Goal: Task Accomplishment & Management: Complete application form

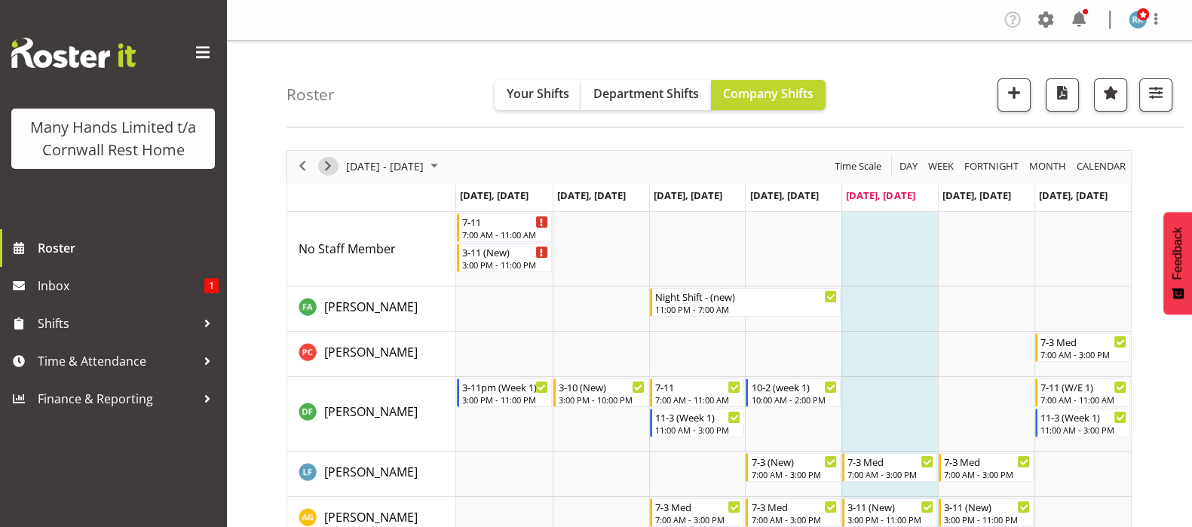
click at [330, 169] on span "Next" at bounding box center [328, 166] width 18 height 19
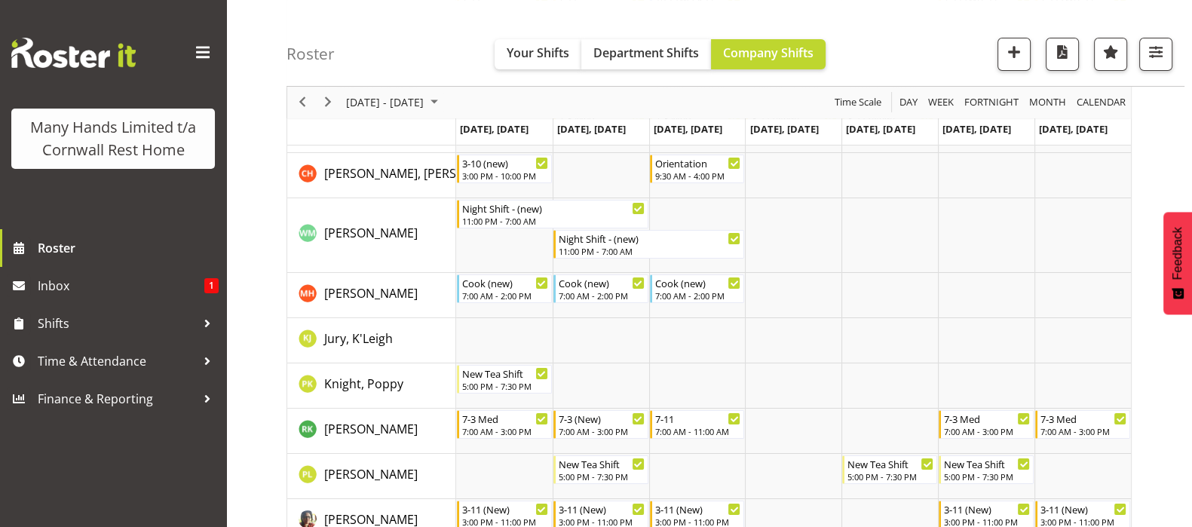
scroll to position [376, 0]
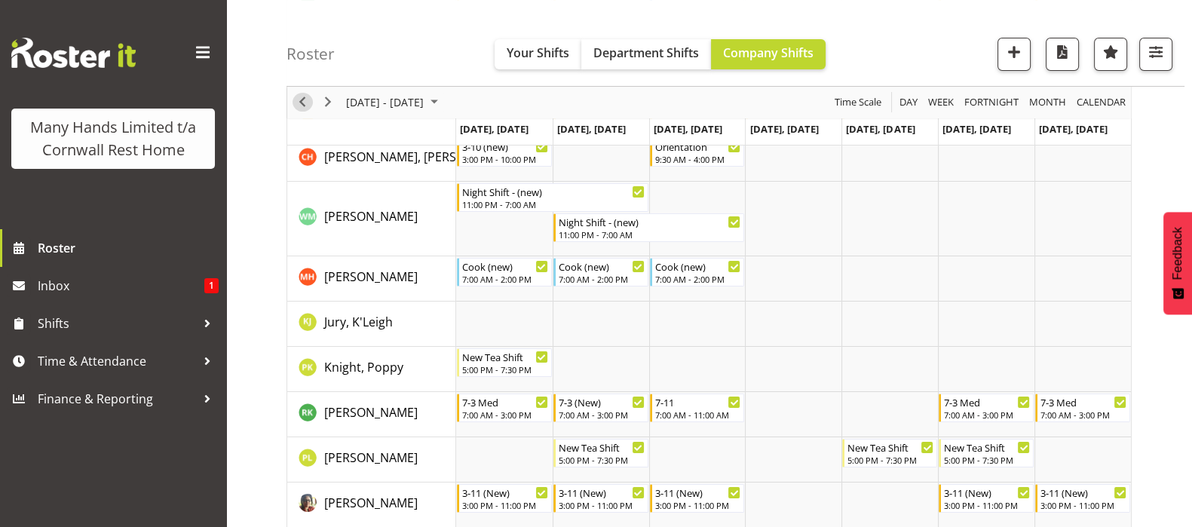
click at [300, 102] on span "Previous" at bounding box center [302, 103] width 18 height 19
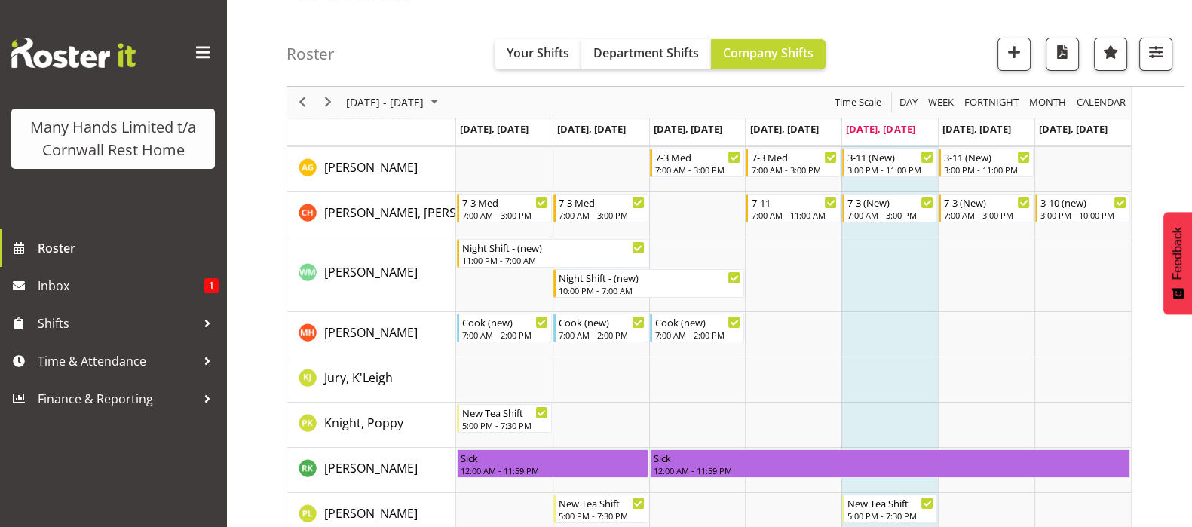
scroll to position [376, 0]
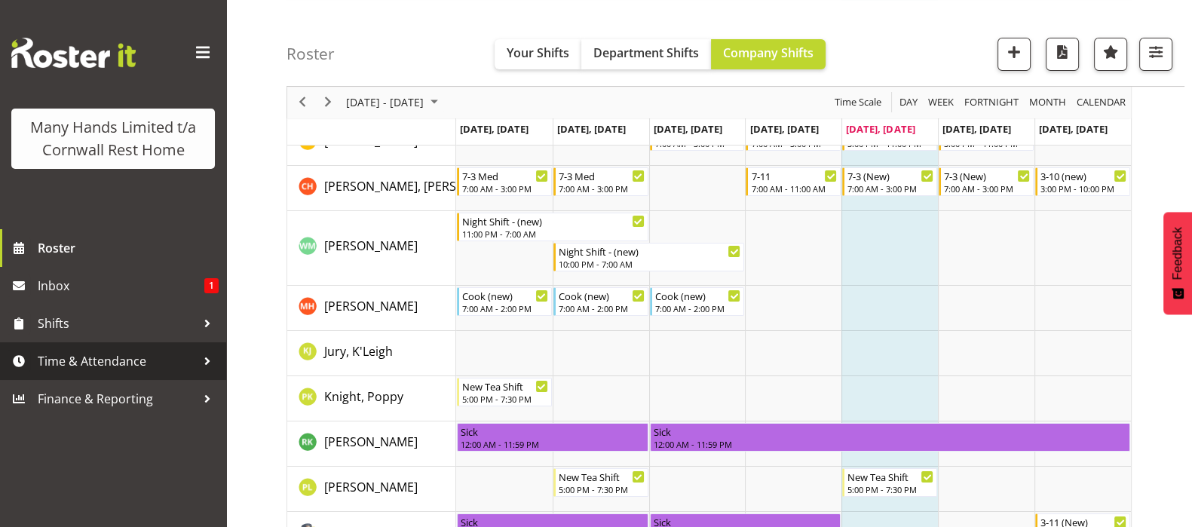
click at [70, 356] on span "Time & Attendance" at bounding box center [117, 361] width 158 height 23
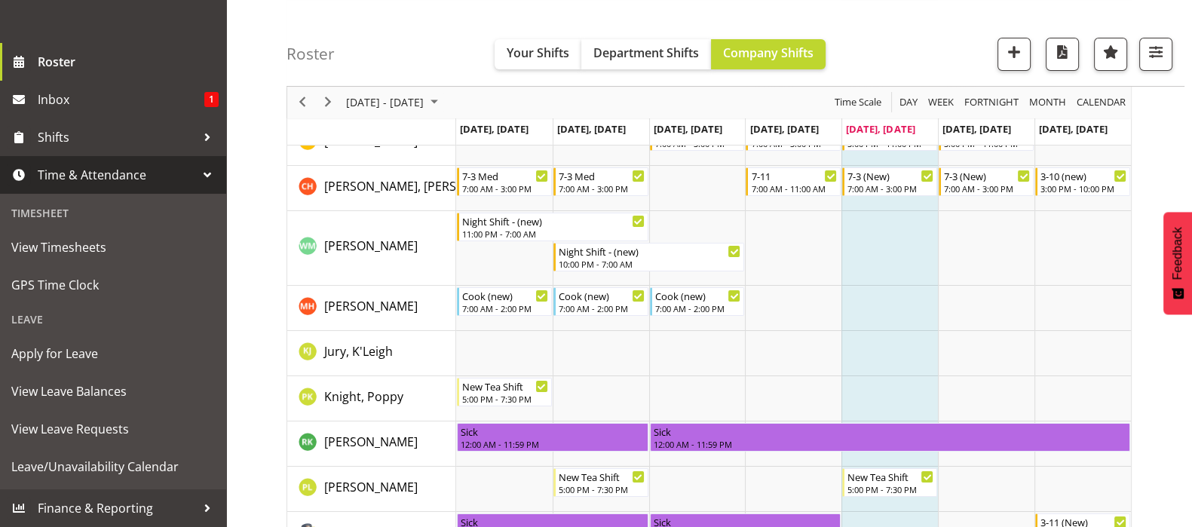
scroll to position [208, 0]
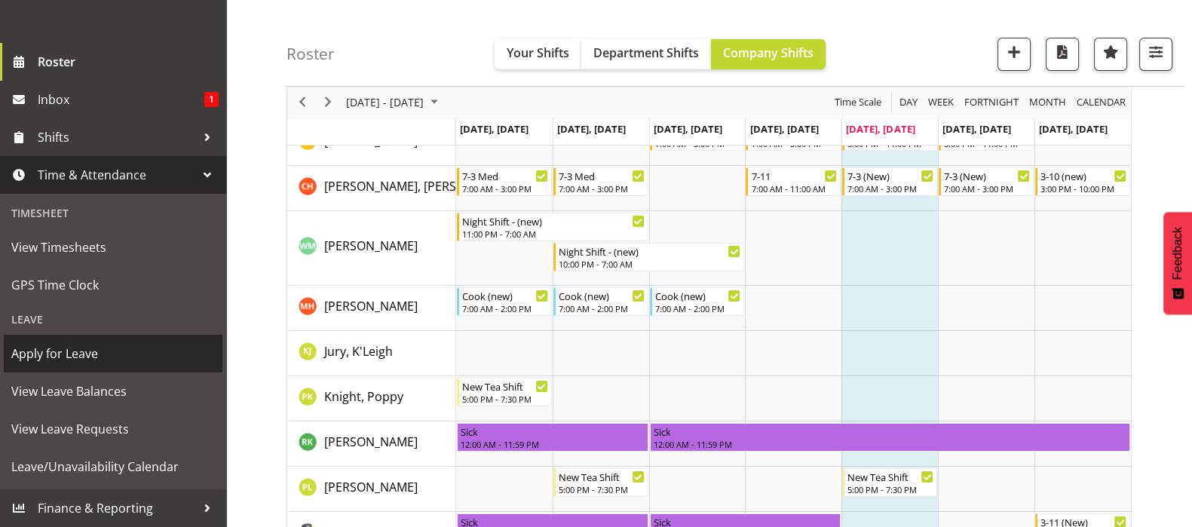
click at [36, 352] on span "Apply for Leave" at bounding box center [113, 353] width 204 height 23
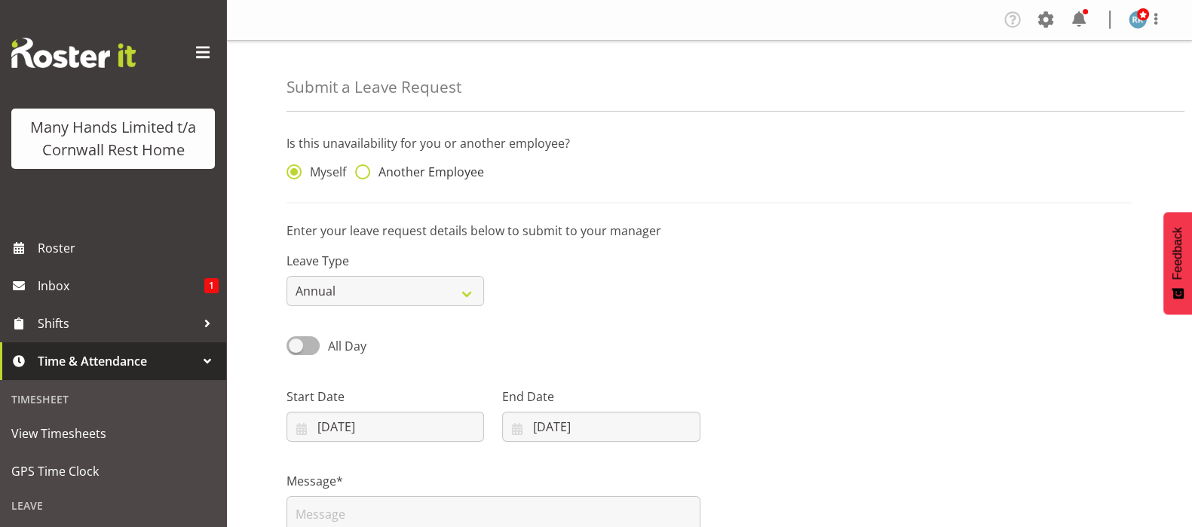
click at [363, 176] on span at bounding box center [362, 171] width 15 height 15
click at [363, 176] on input "Another Employee" at bounding box center [360, 172] width 10 height 10
radio input "true"
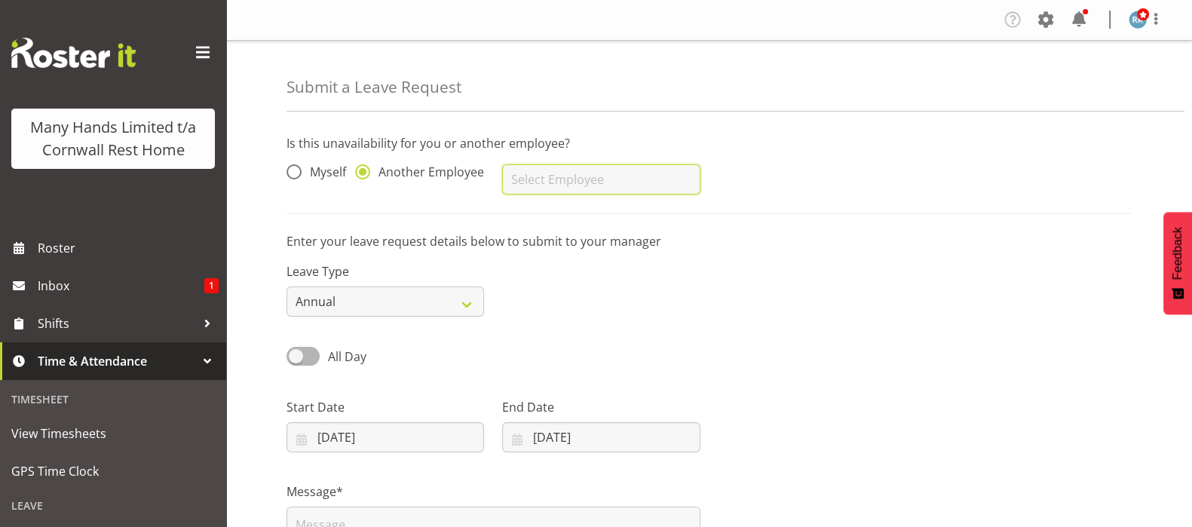
click at [555, 183] on input "text" at bounding box center [601, 179] width 198 height 30
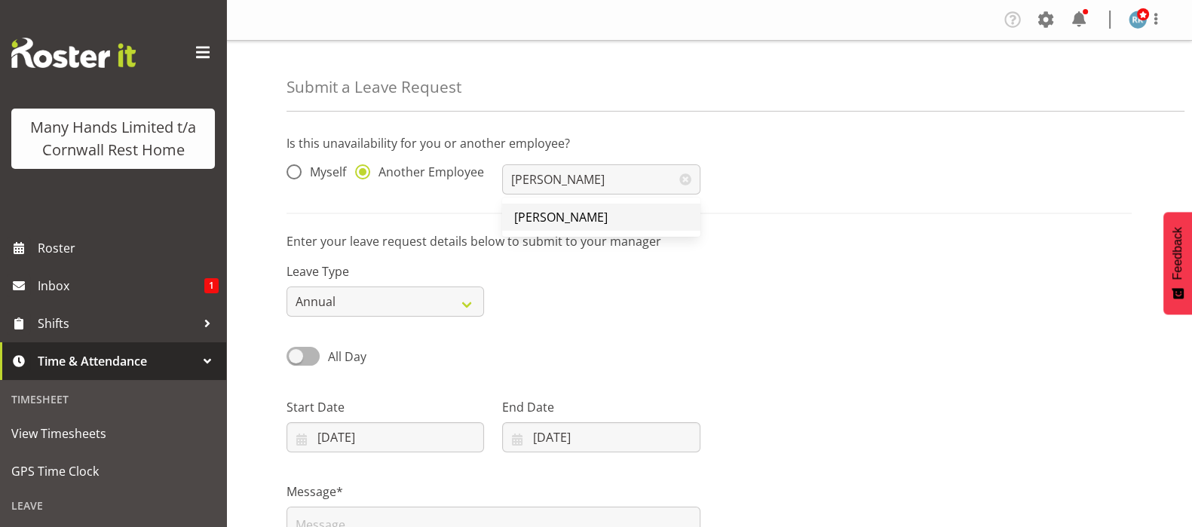
click at [557, 216] on span "[PERSON_NAME]" at bounding box center [561, 217] width 94 height 17
type input "[PERSON_NAME]"
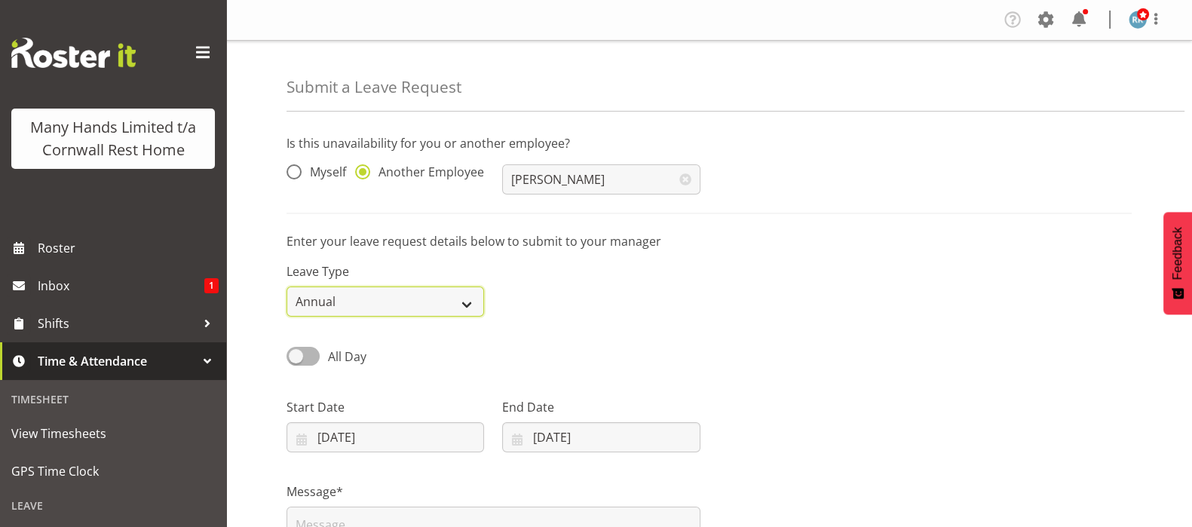
click at [474, 311] on select "Annual Sick Leave Without Pay Bereavement Domestic Violence Parental Jury Servi…" at bounding box center [386, 302] width 198 height 30
select select "Other"
click at [287, 287] on select "Annual Sick Leave Without Pay Bereavement Domestic Violence Parental Jury Servi…" at bounding box center [386, 302] width 198 height 30
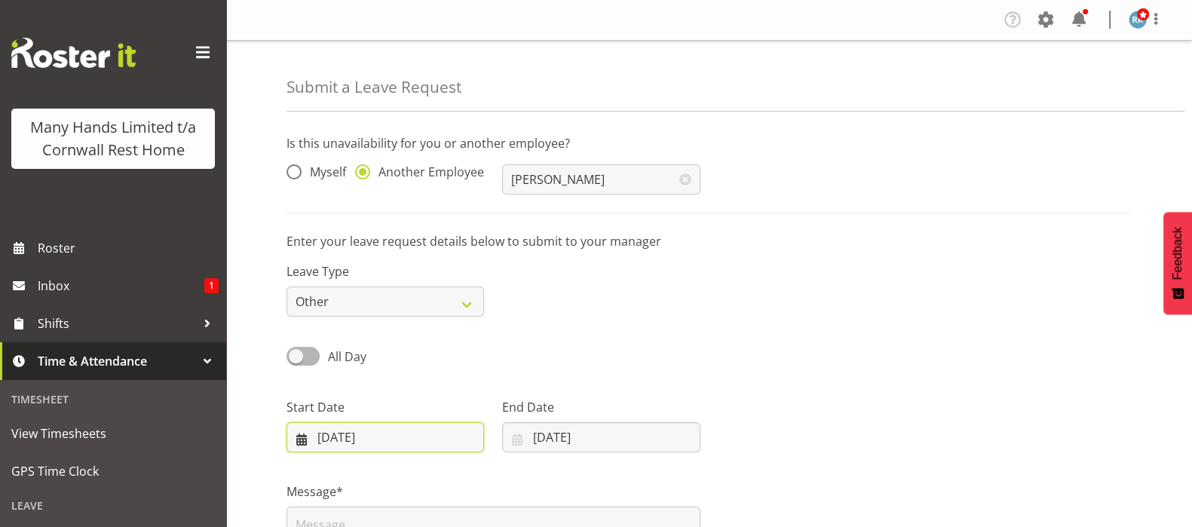
click at [324, 436] on input "22/08/2025" at bounding box center [386, 437] width 198 height 30
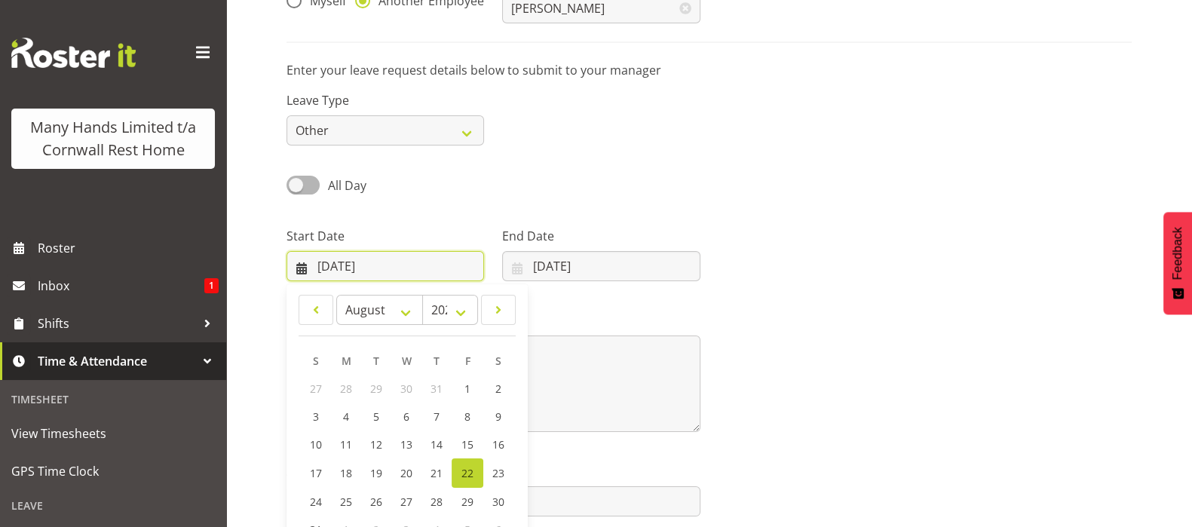
scroll to position [241, 0]
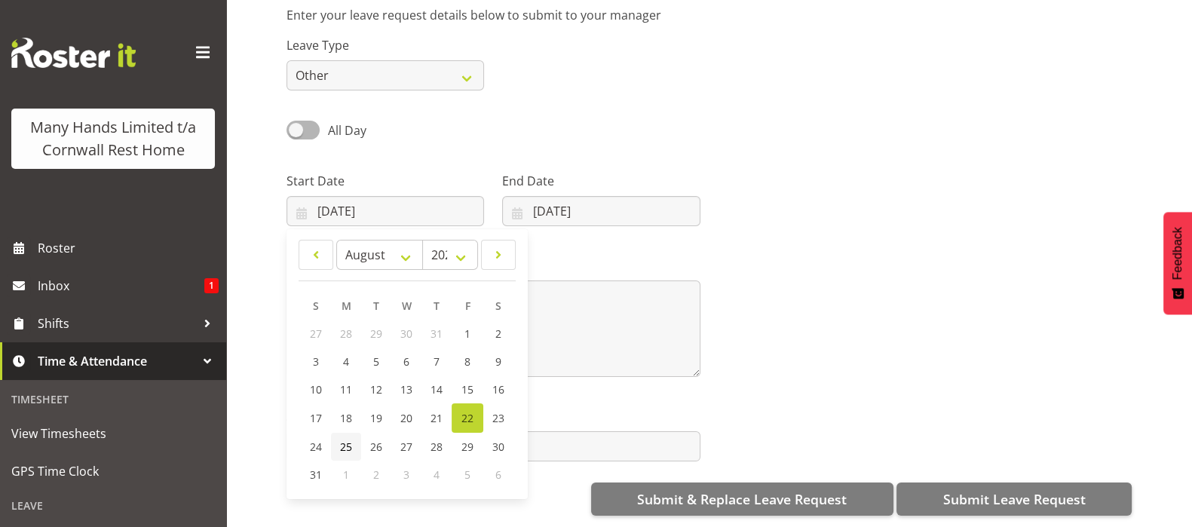
click at [351, 440] on span "25" at bounding box center [346, 447] width 12 height 14
type input "25/08/2025"
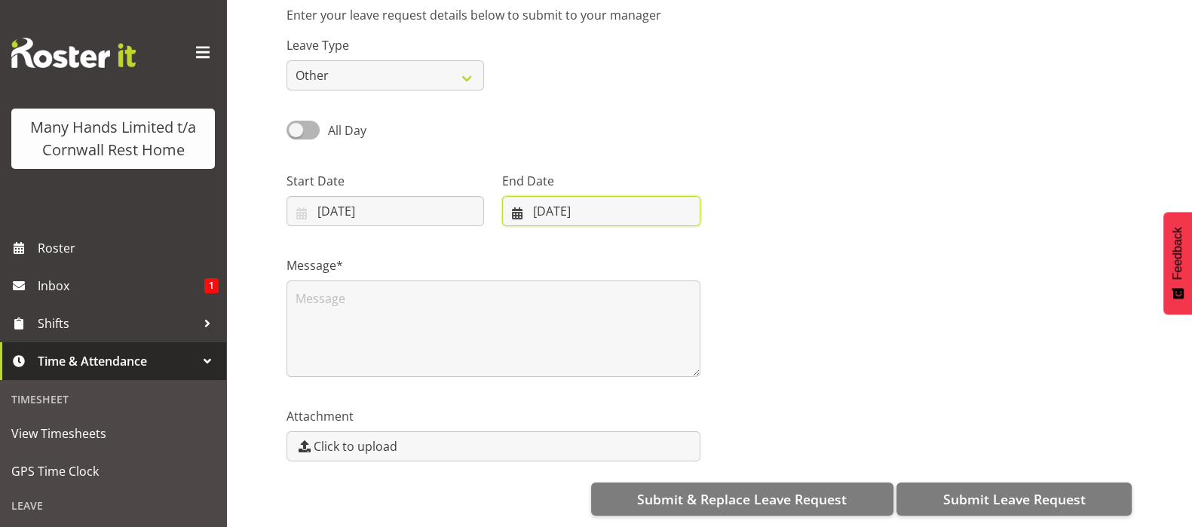
click at [520, 198] on input "22/08/2025" at bounding box center [601, 211] width 198 height 30
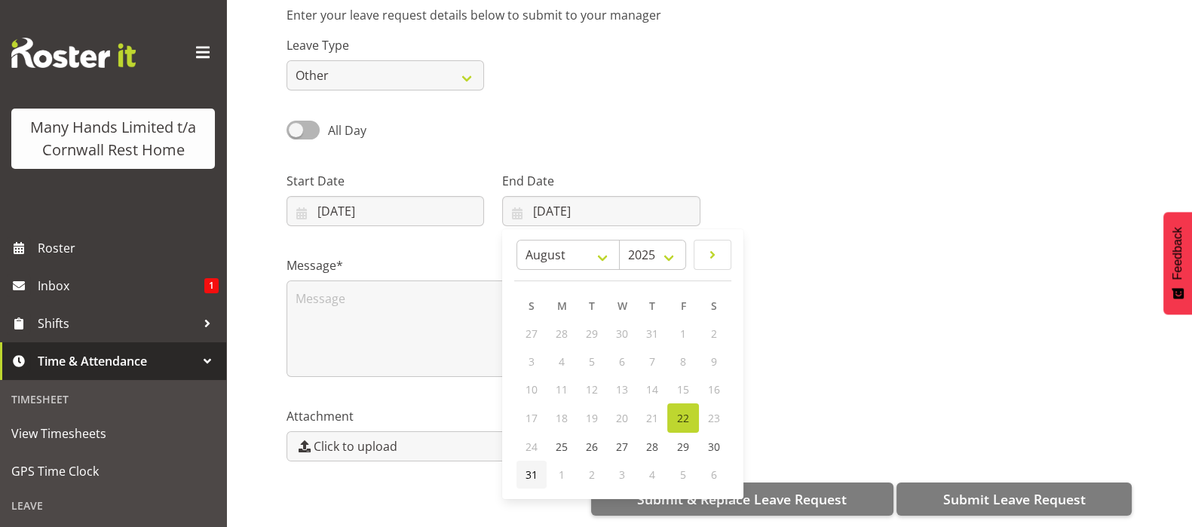
click at [532, 468] on span "31" at bounding box center [532, 475] width 12 height 14
type input "31/08/2025"
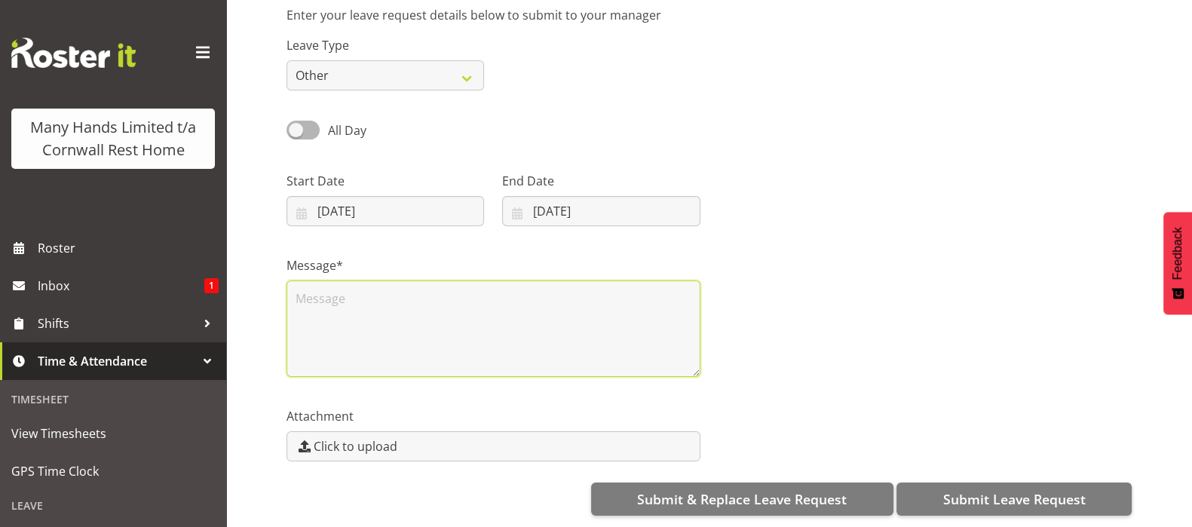
click at [345, 290] on textarea at bounding box center [494, 329] width 414 height 97
type textarea "G"
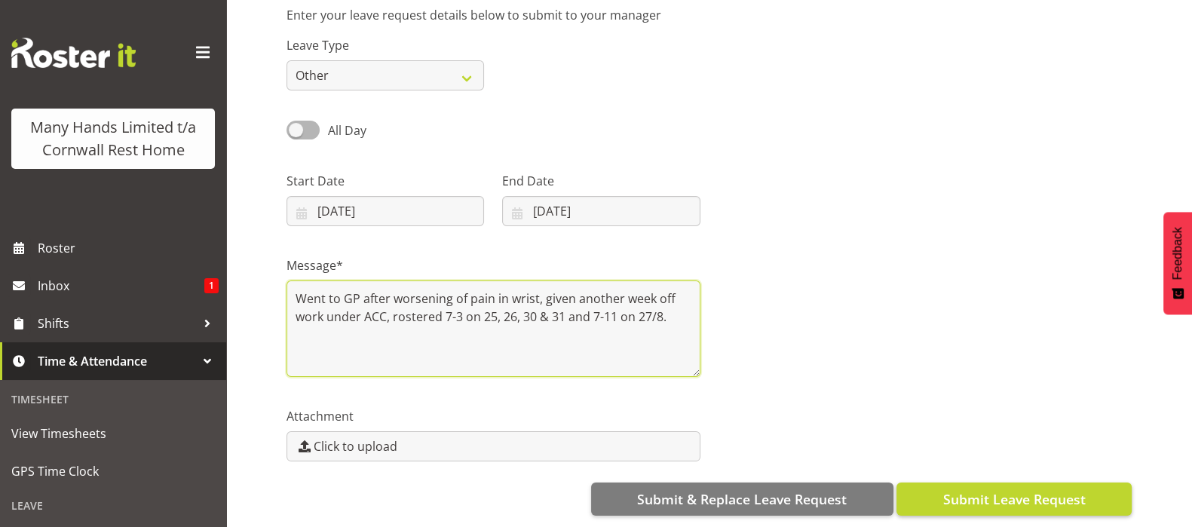
type textarea "Went to GP after worsening of pain in wrist, given another week off work under …"
click at [1006, 489] on span "Submit Leave Request" at bounding box center [1014, 499] width 143 height 20
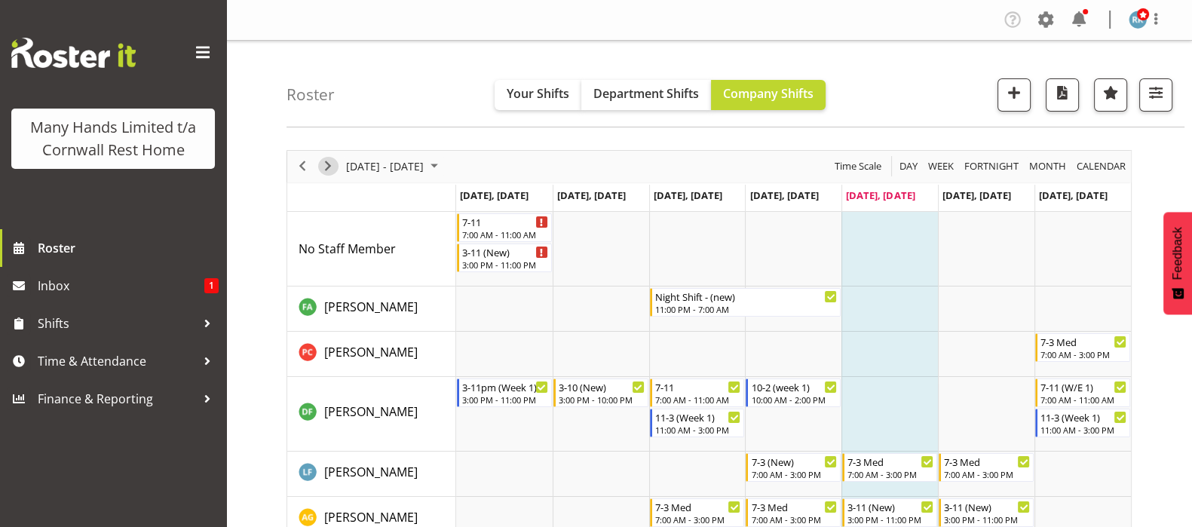
click at [330, 171] on span "Next" at bounding box center [328, 166] width 18 height 19
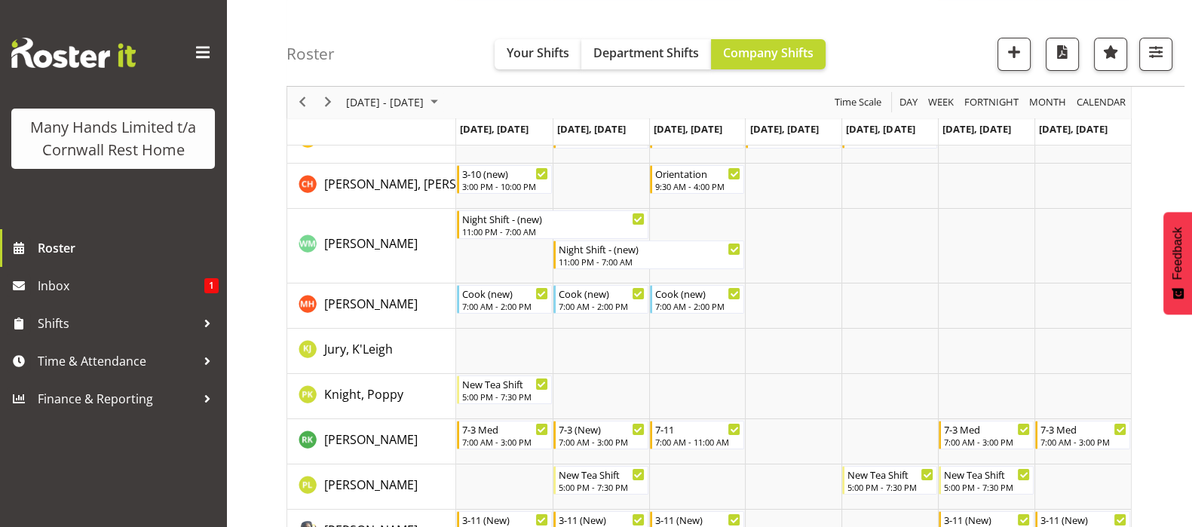
scroll to position [376, 0]
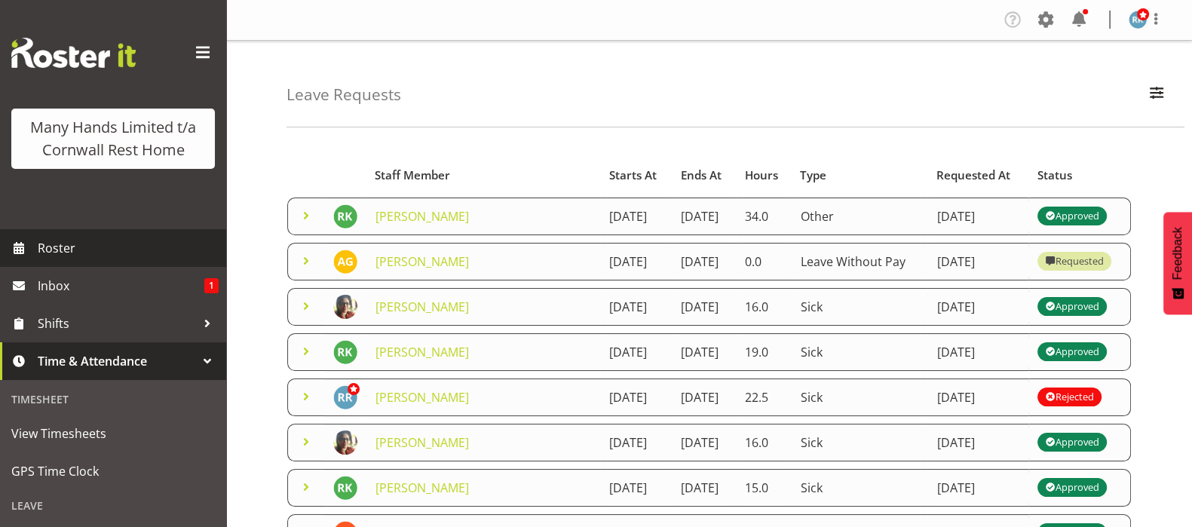
click at [58, 259] on span "Roster" at bounding box center [128, 248] width 181 height 23
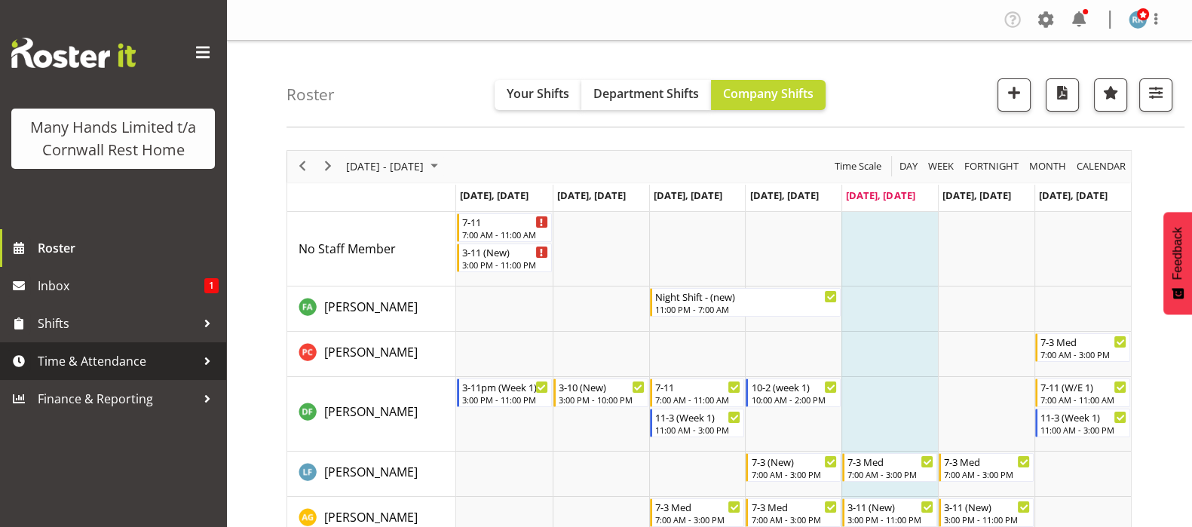
click at [57, 352] on span "Time & Attendance" at bounding box center [117, 361] width 158 height 23
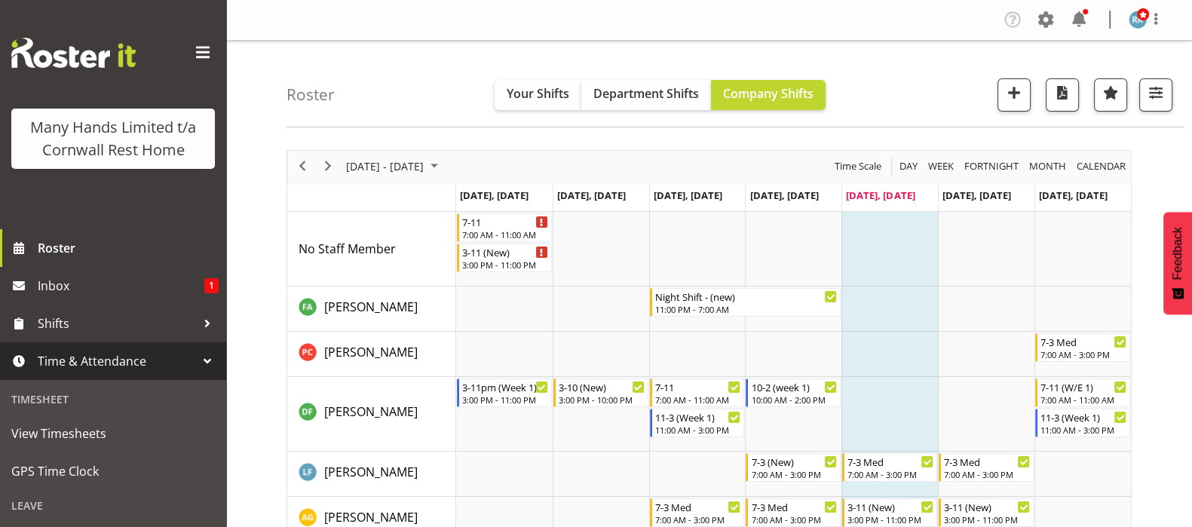
click at [75, 373] on span "Time & Attendance" at bounding box center [117, 361] width 158 height 23
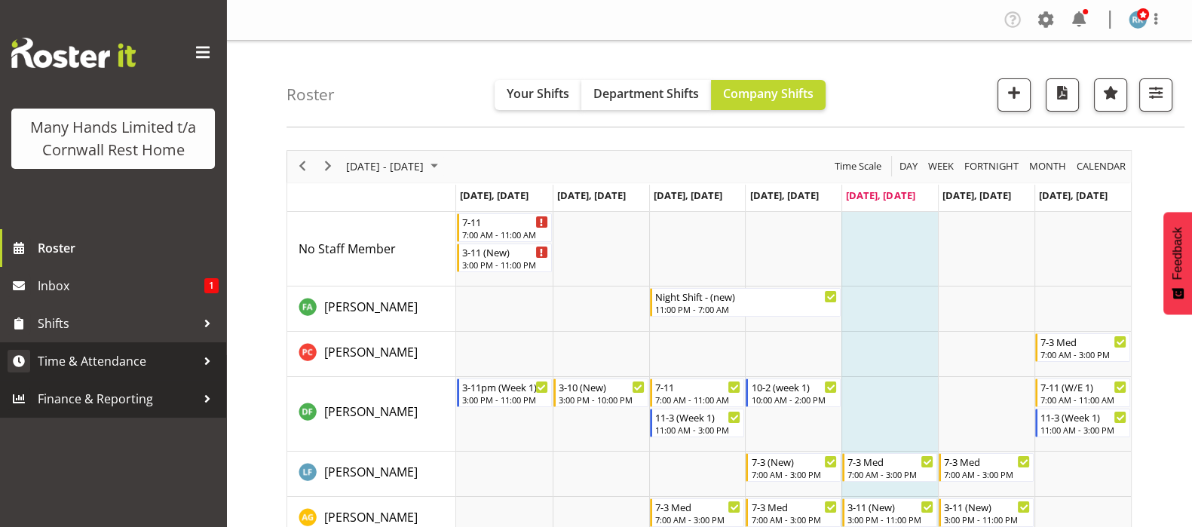
click at [75, 380] on link "Finance & Reporting" at bounding box center [113, 399] width 226 height 38
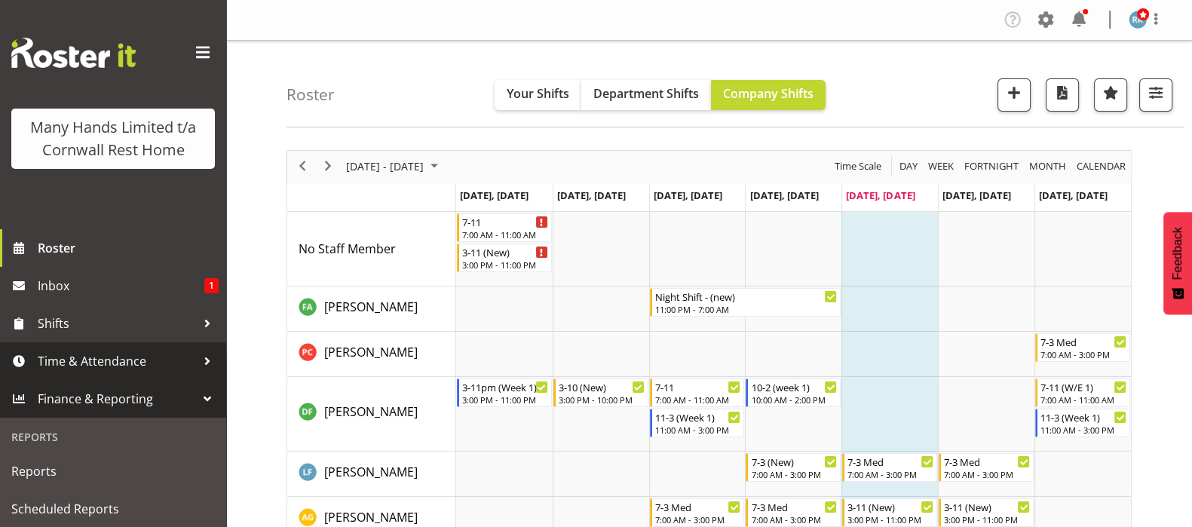
click at [80, 372] on span "Time & Attendance" at bounding box center [117, 361] width 158 height 23
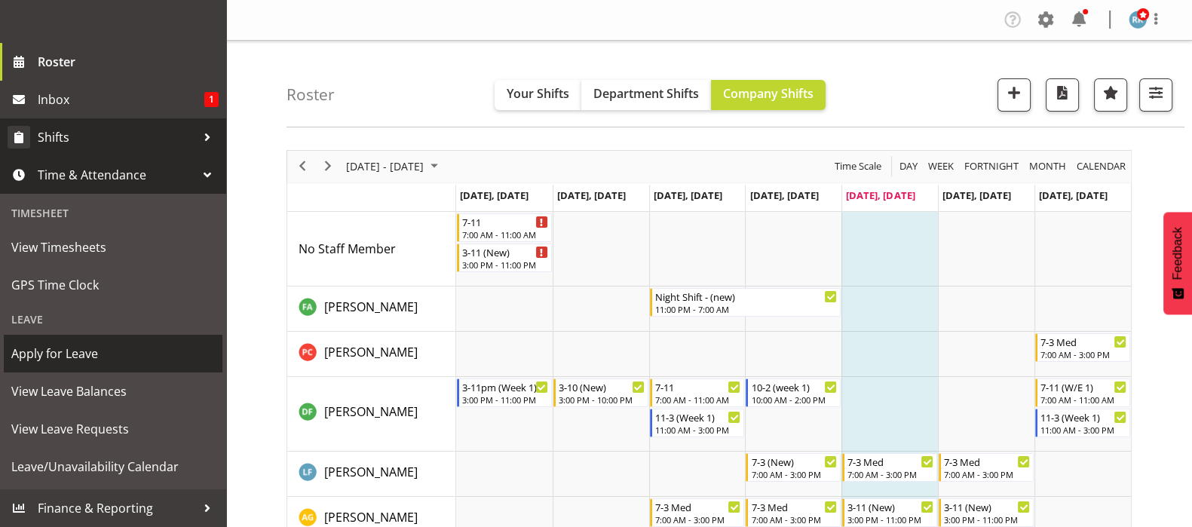
scroll to position [94, 0]
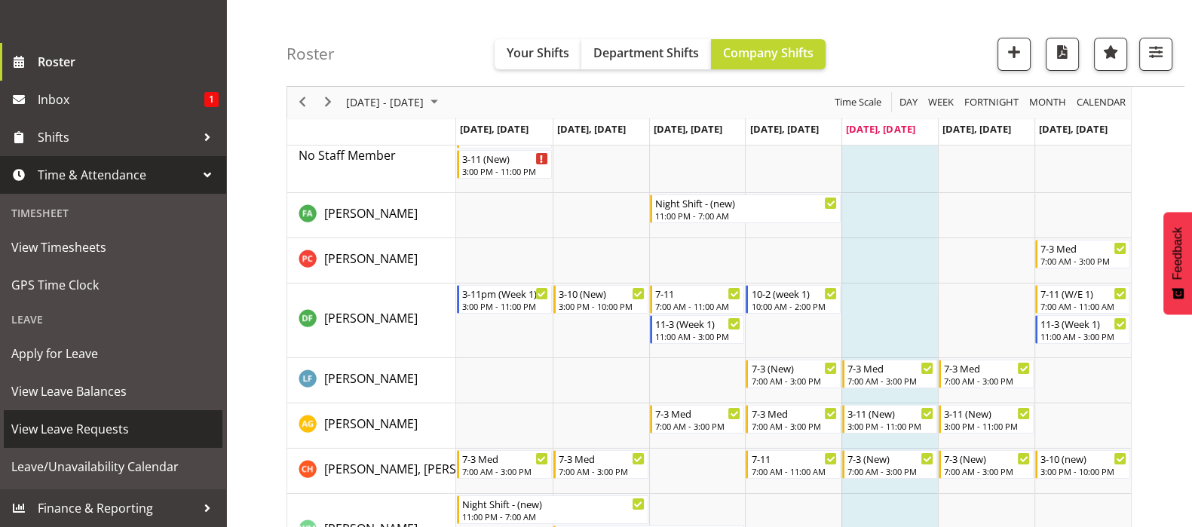
click at [65, 431] on span "View Leave Requests" at bounding box center [113, 429] width 204 height 23
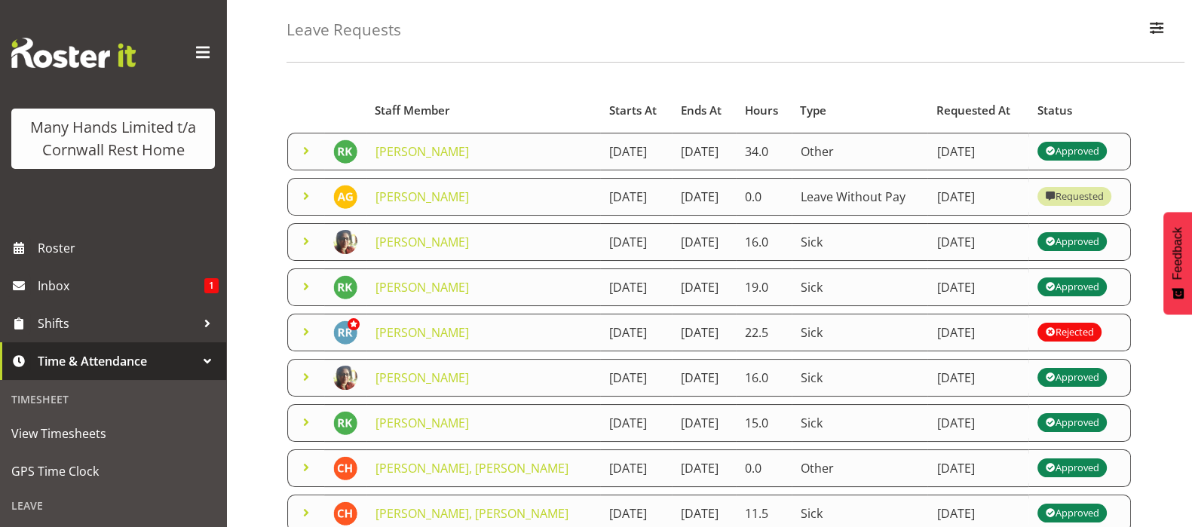
scroll to position [94, 0]
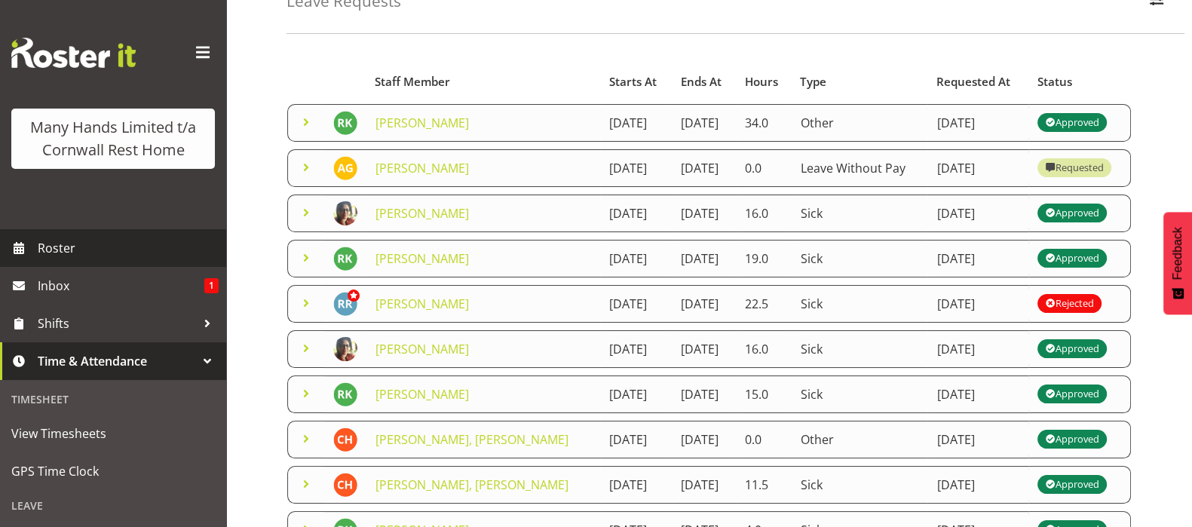
click at [43, 259] on span "Roster" at bounding box center [128, 248] width 181 height 23
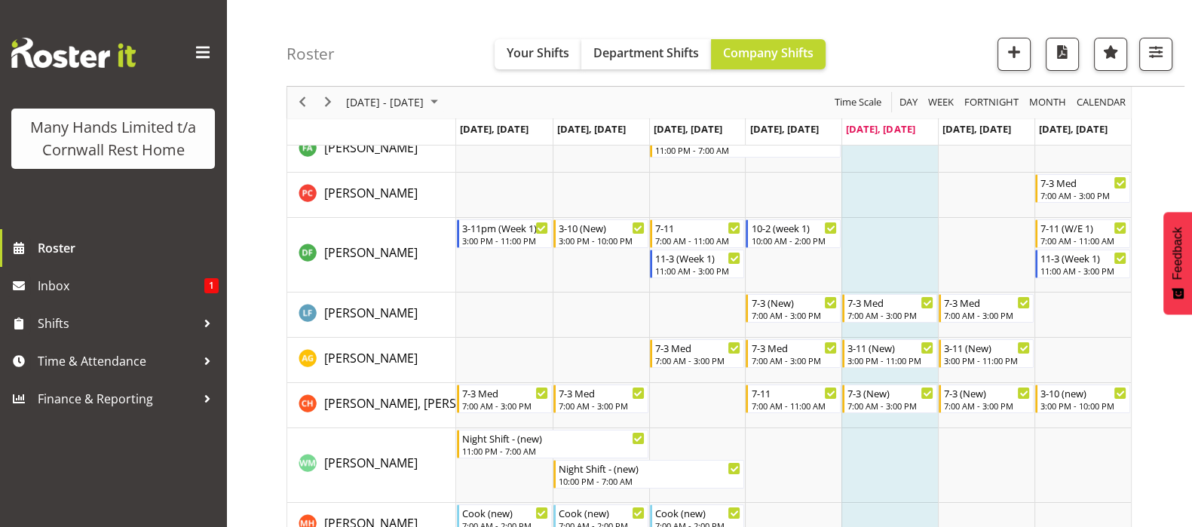
scroll to position [188, 0]
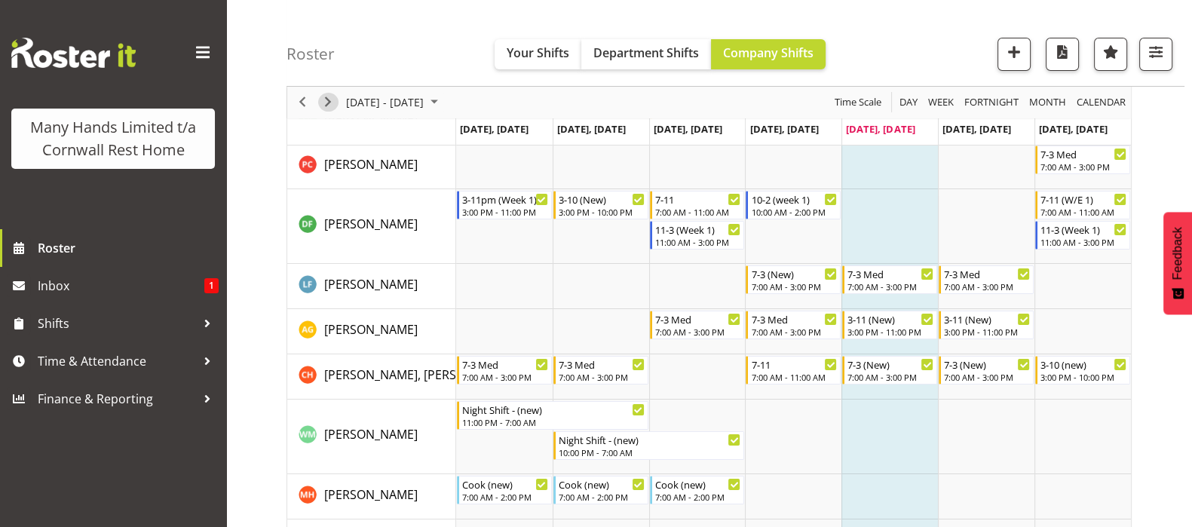
click at [326, 94] on span "Next" at bounding box center [328, 103] width 18 height 19
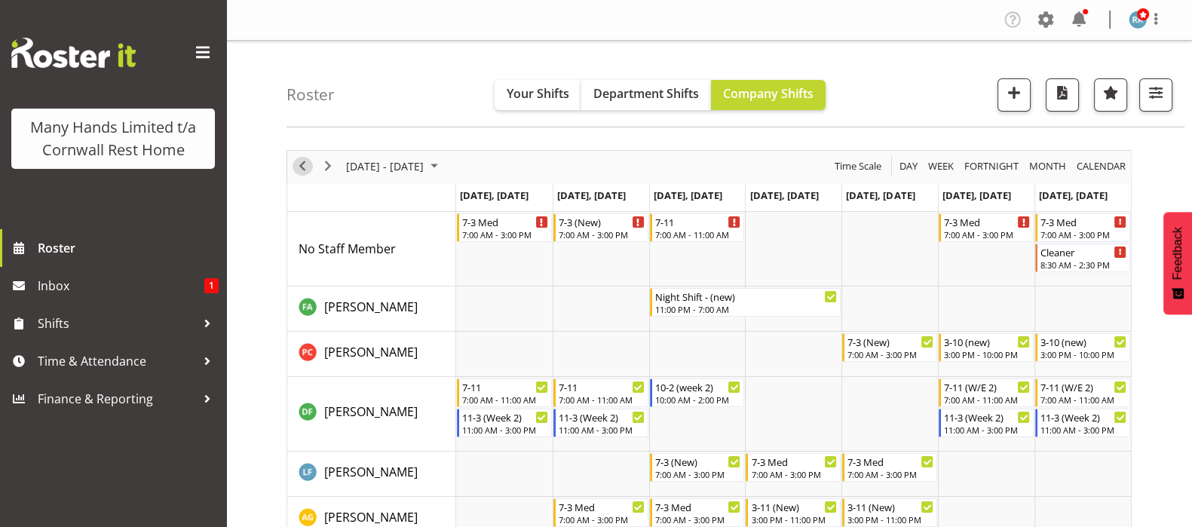
click at [305, 167] on span "Previous" at bounding box center [302, 166] width 18 height 19
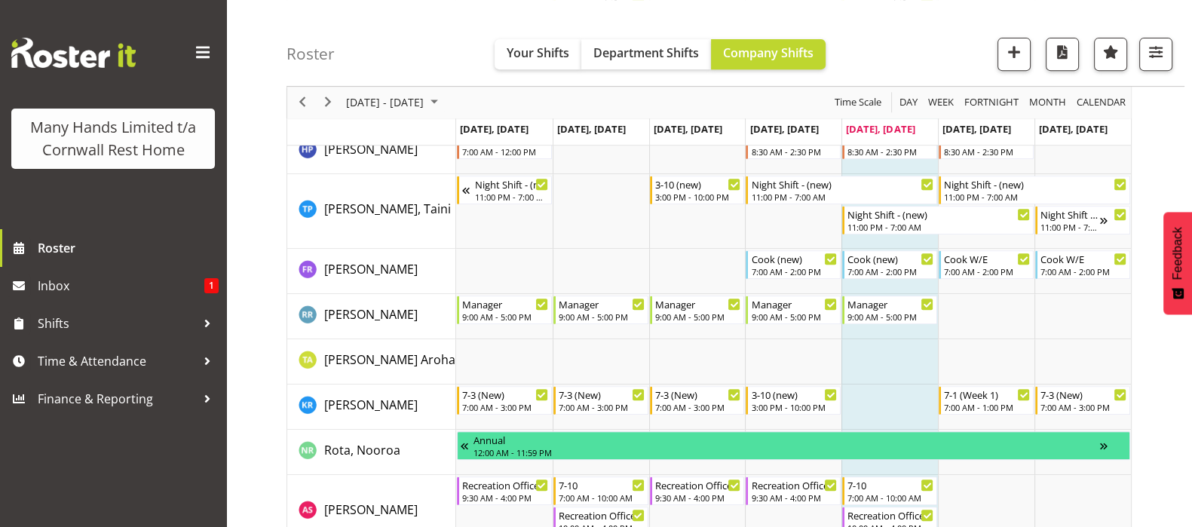
scroll to position [848, 0]
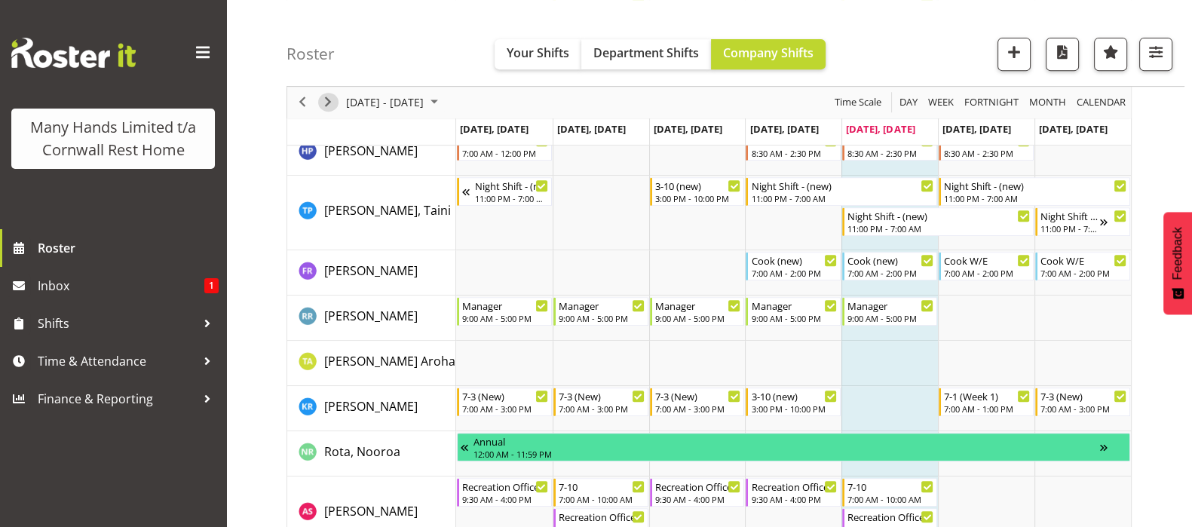
click at [327, 100] on span "Next" at bounding box center [328, 103] width 18 height 19
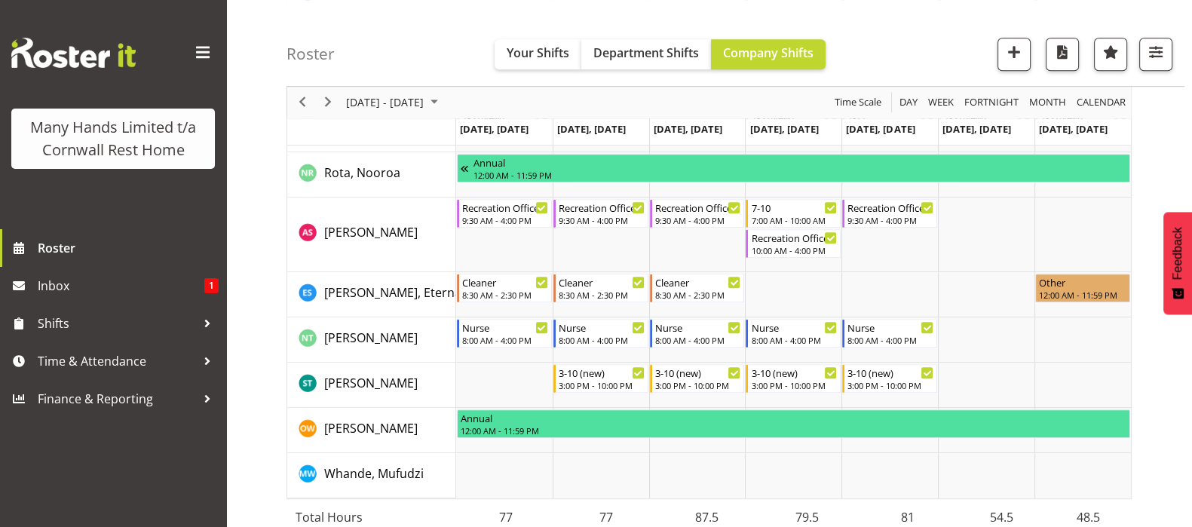
scroll to position [1153, 0]
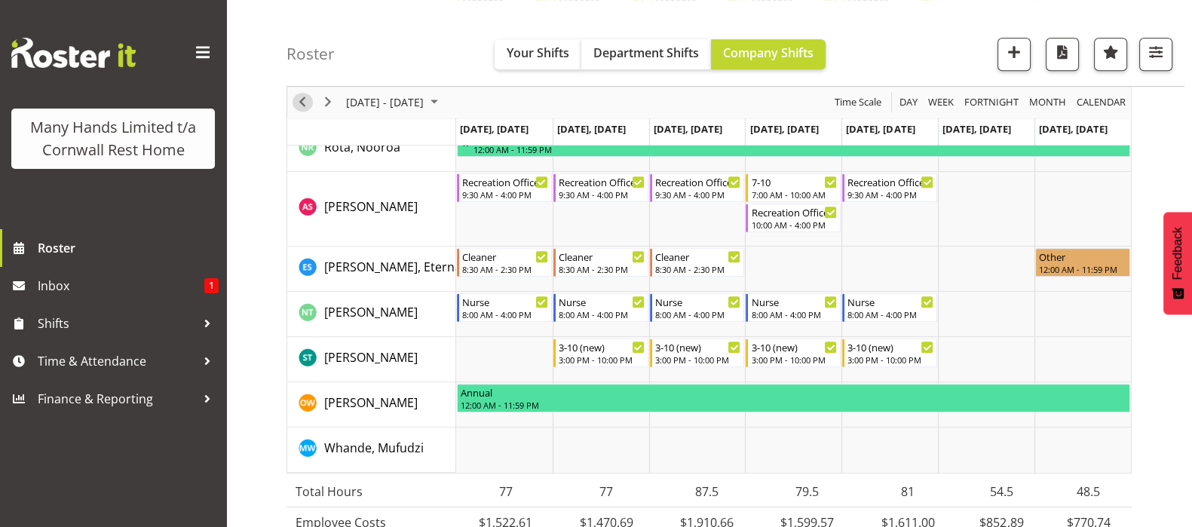
click at [305, 104] on span "Previous" at bounding box center [302, 103] width 18 height 19
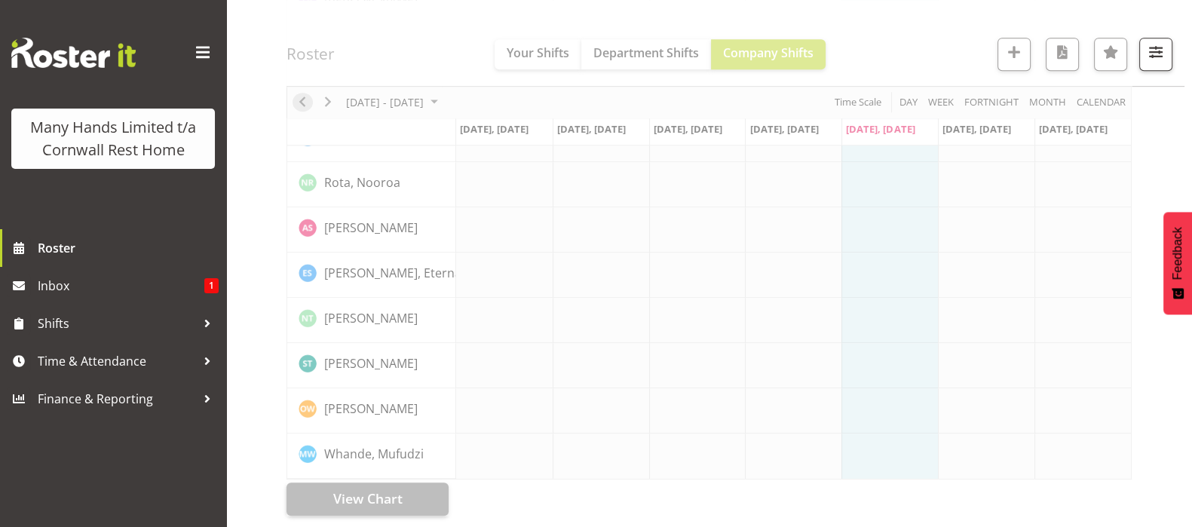
scroll to position [999, 0]
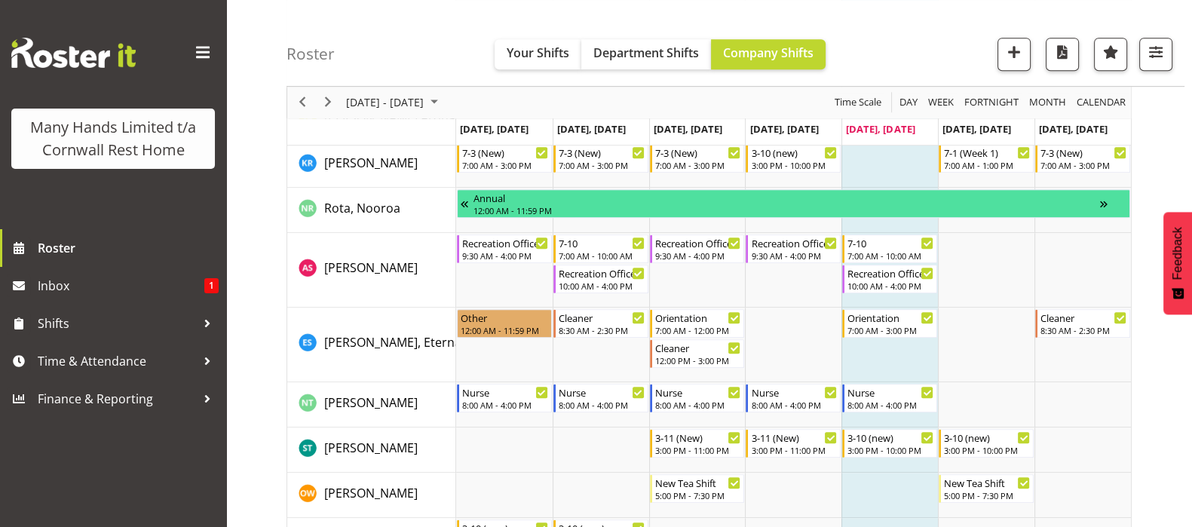
scroll to position [1176, 0]
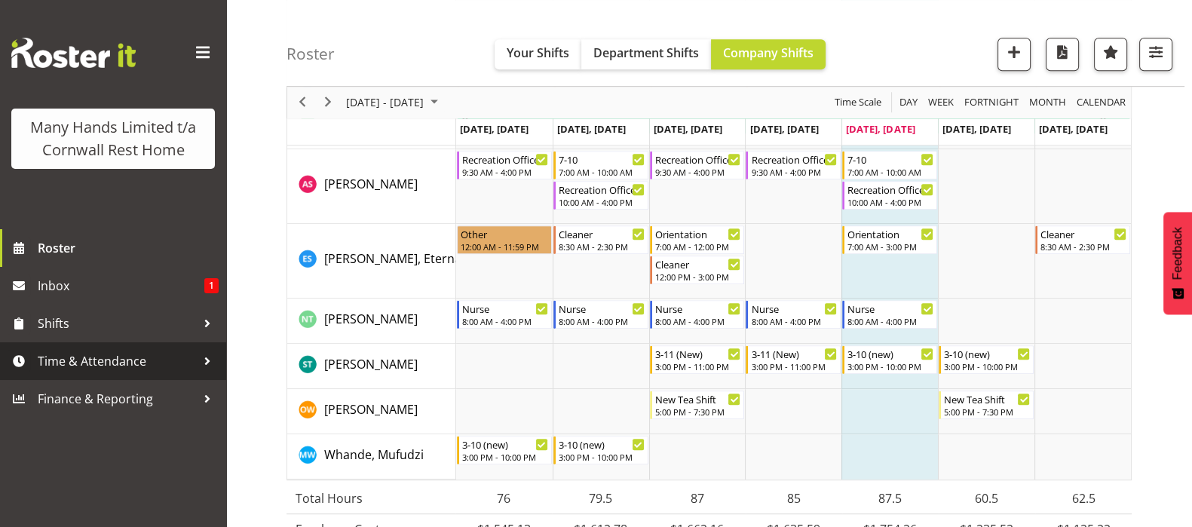
click at [65, 362] on span "Time & Attendance" at bounding box center [117, 361] width 158 height 23
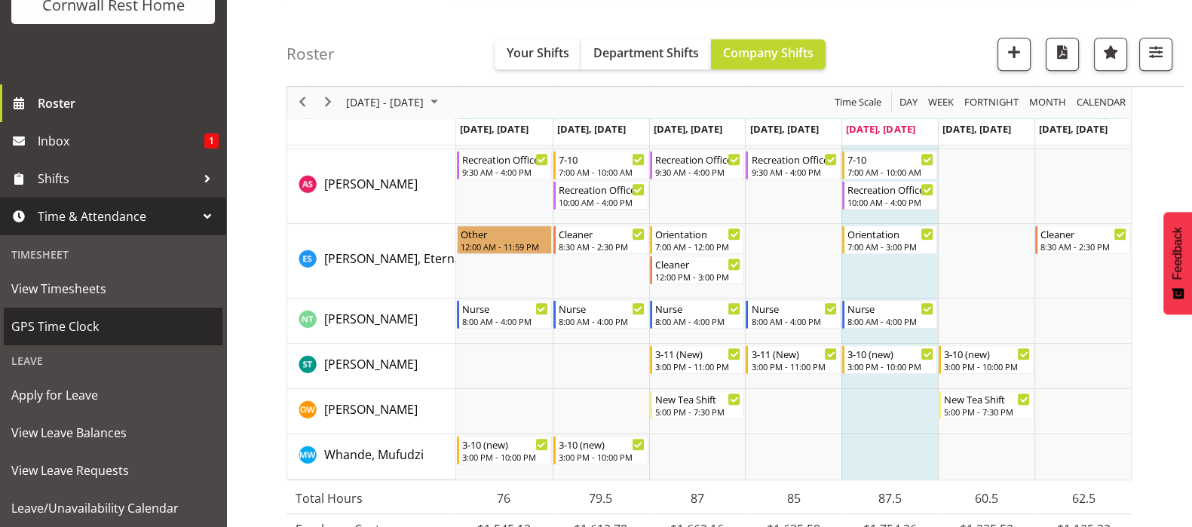
scroll to position [208, 0]
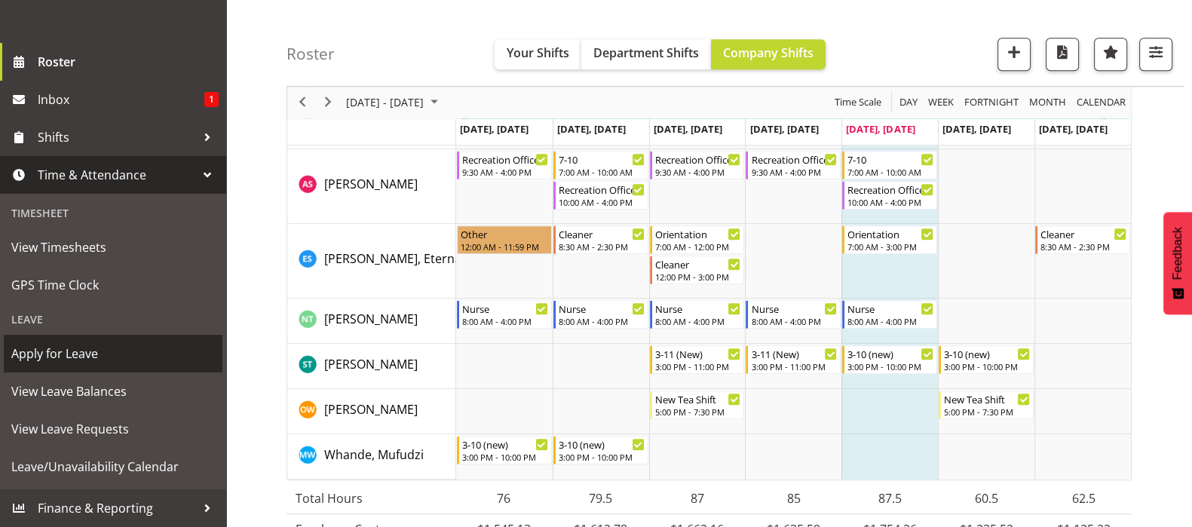
click at [45, 359] on span "Apply for Leave" at bounding box center [113, 353] width 204 height 23
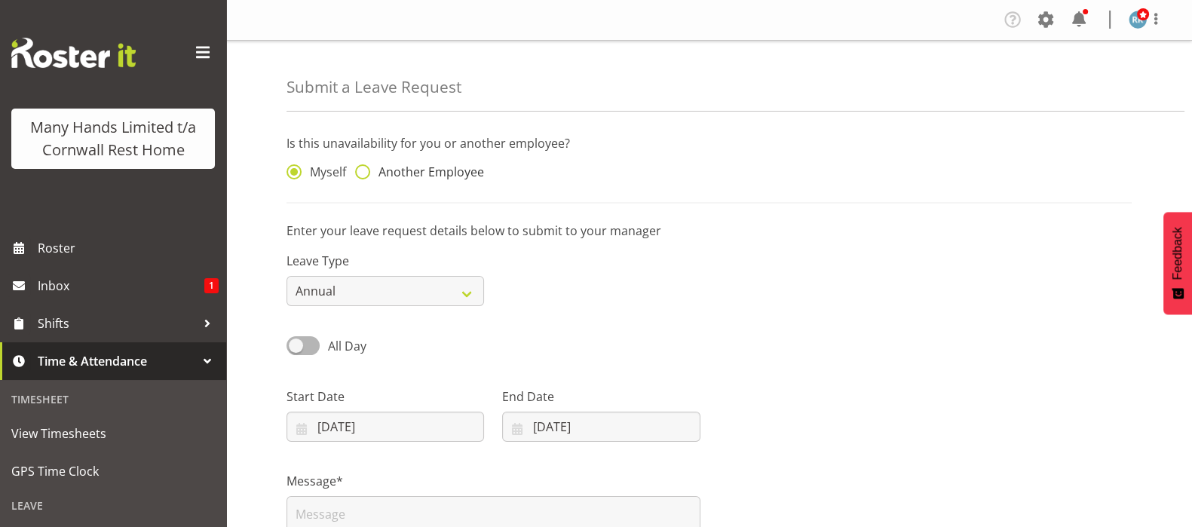
click at [362, 174] on span at bounding box center [362, 171] width 15 height 15
click at [362, 174] on input "Another Employee" at bounding box center [360, 172] width 10 height 10
radio input "true"
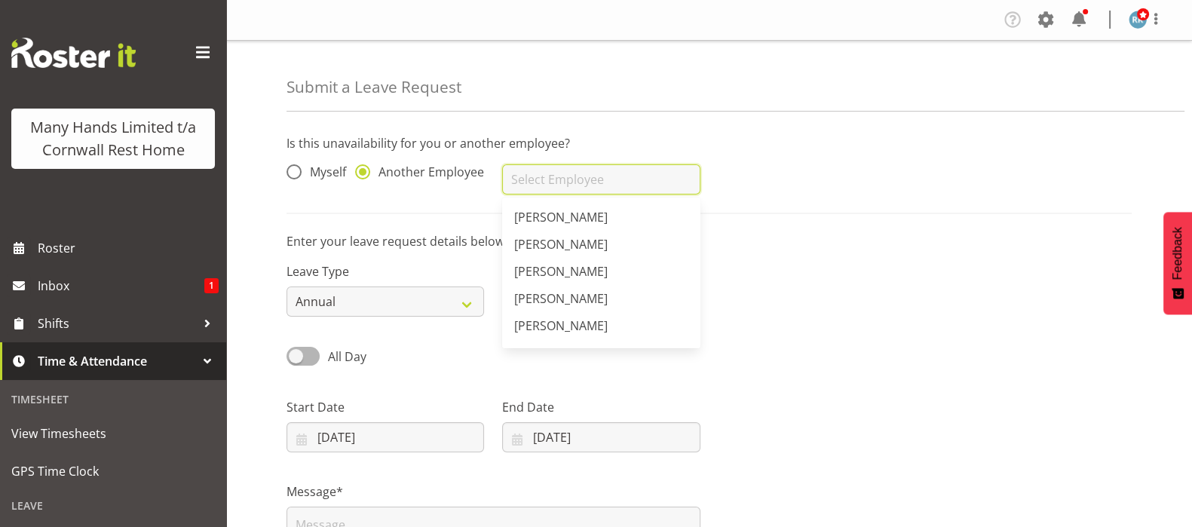
click at [524, 179] on input "text" at bounding box center [601, 179] width 198 height 30
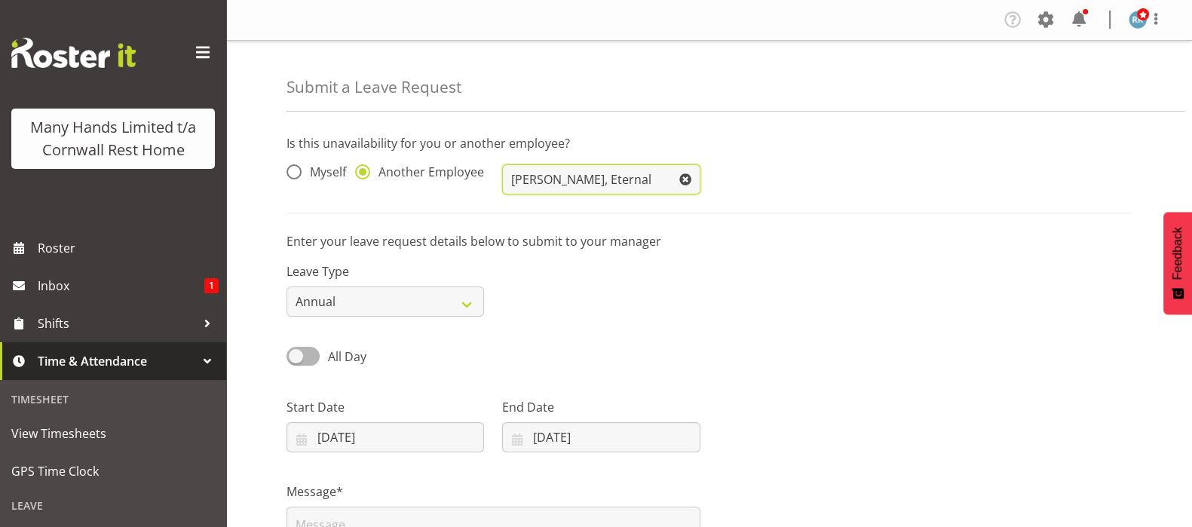
type input "[PERSON_NAME], Eternal"
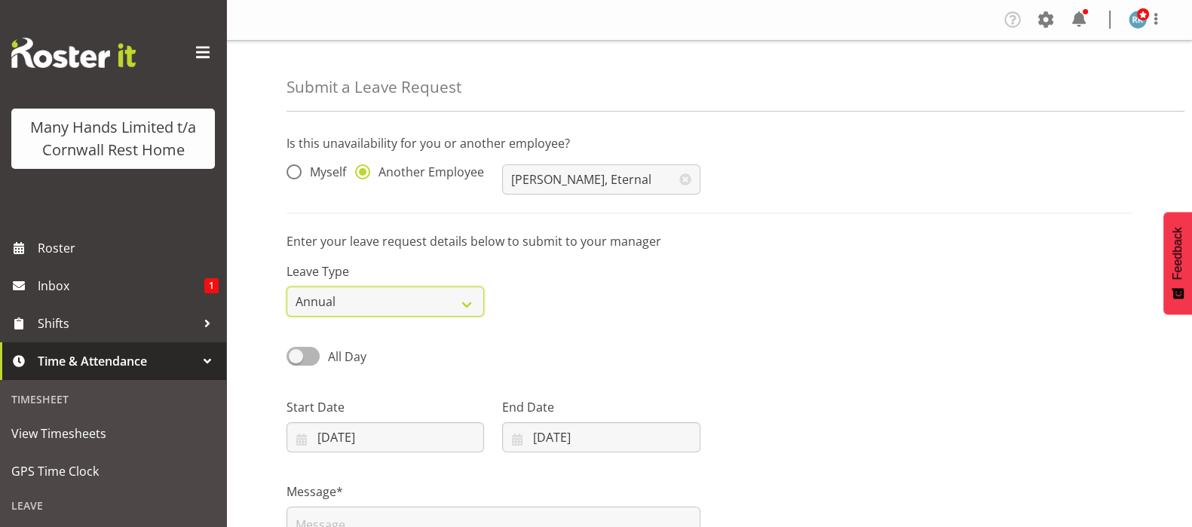
select select "Sick"
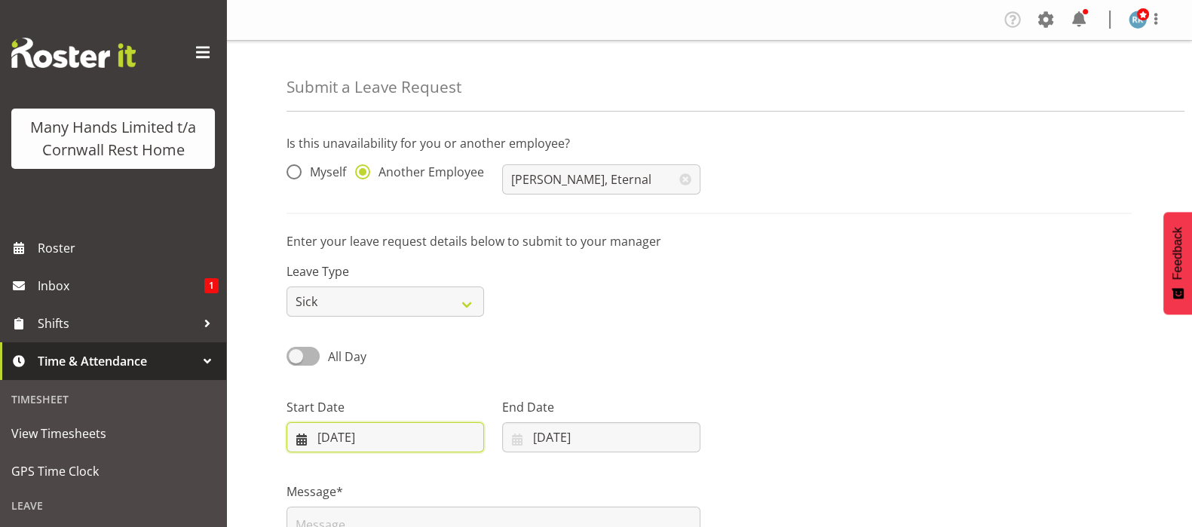
click at [302, 443] on input "[DATE]" at bounding box center [386, 437] width 198 height 30
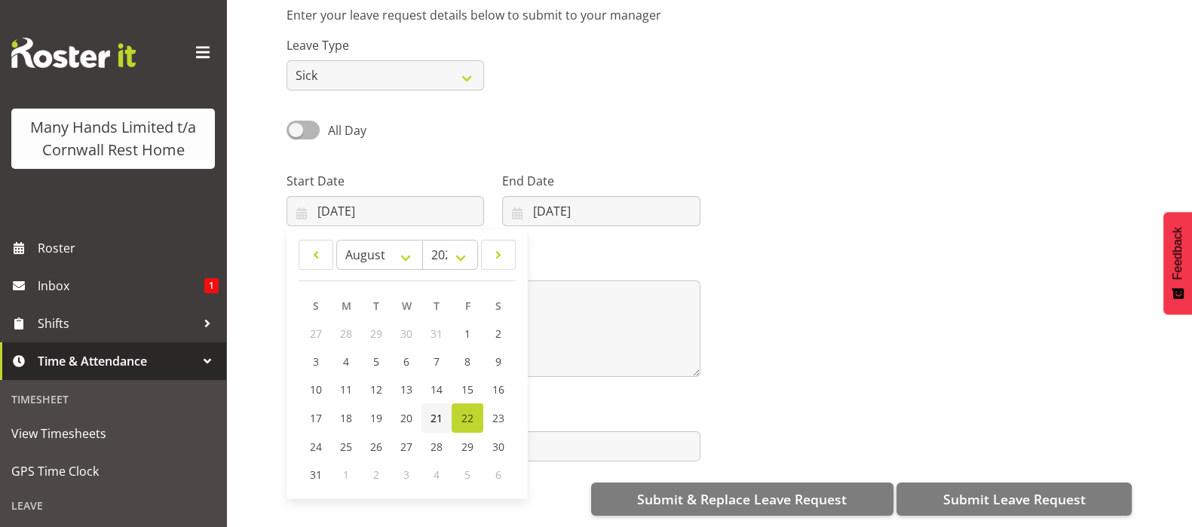
click at [436, 411] on span "21" at bounding box center [437, 418] width 12 height 14
type input "[DATE]"
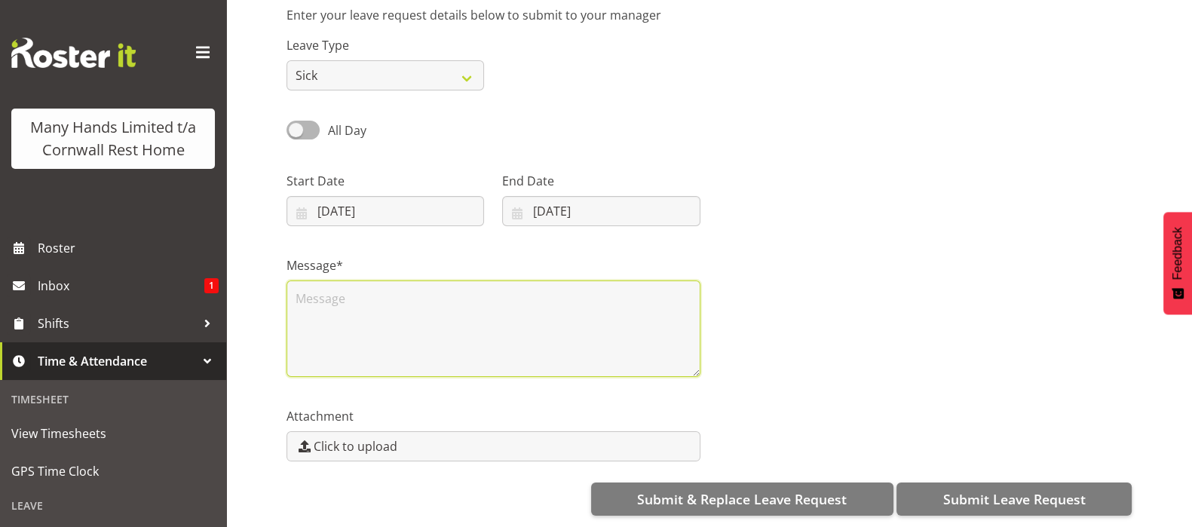
click at [331, 288] on textarea at bounding box center [494, 329] width 414 height 97
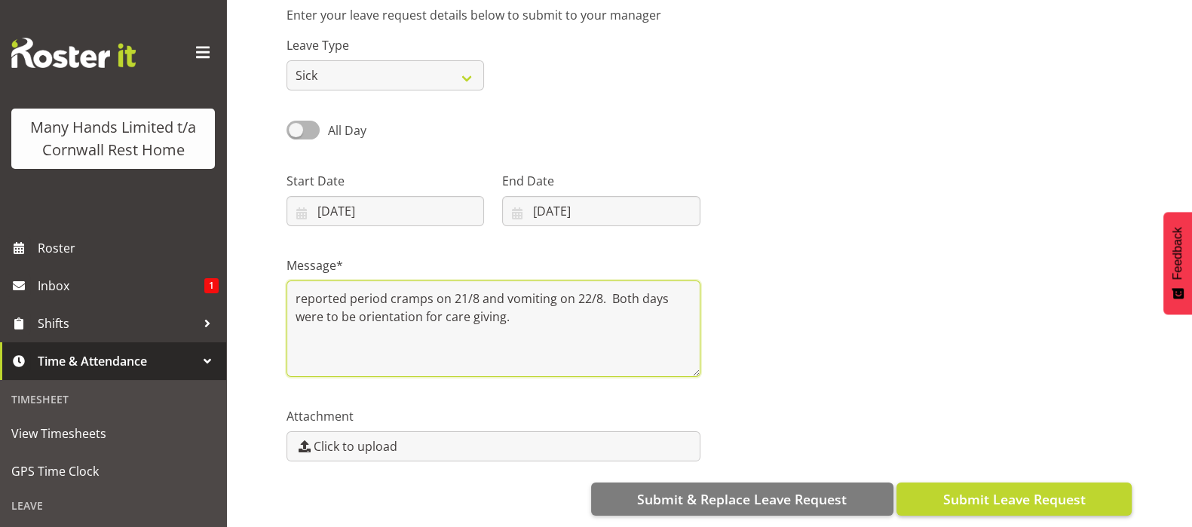
type textarea "reported period cramps on 21/8 and vomiting on 22/8. Both days were to be orien…"
click at [1026, 489] on span "Submit Leave Request" at bounding box center [1014, 499] width 143 height 20
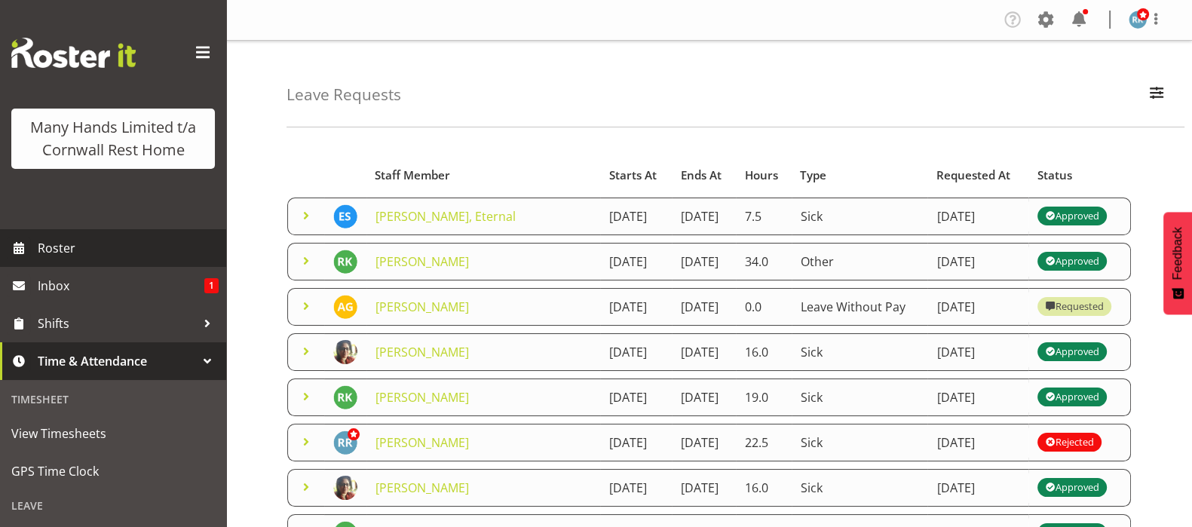
click at [49, 259] on span "Roster" at bounding box center [128, 248] width 181 height 23
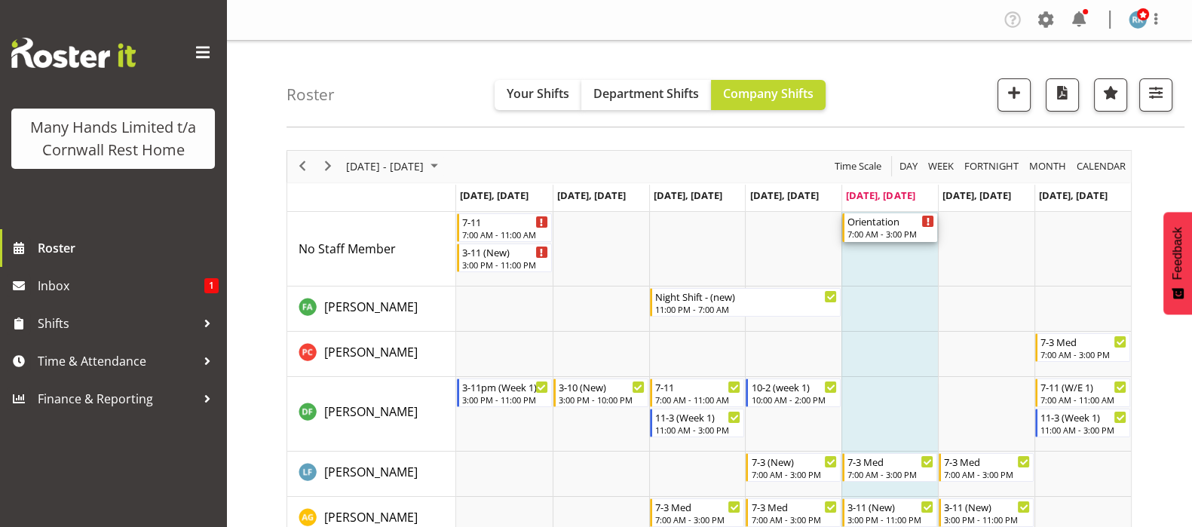
click at [876, 224] on div "Orientation" at bounding box center [891, 220] width 87 height 15
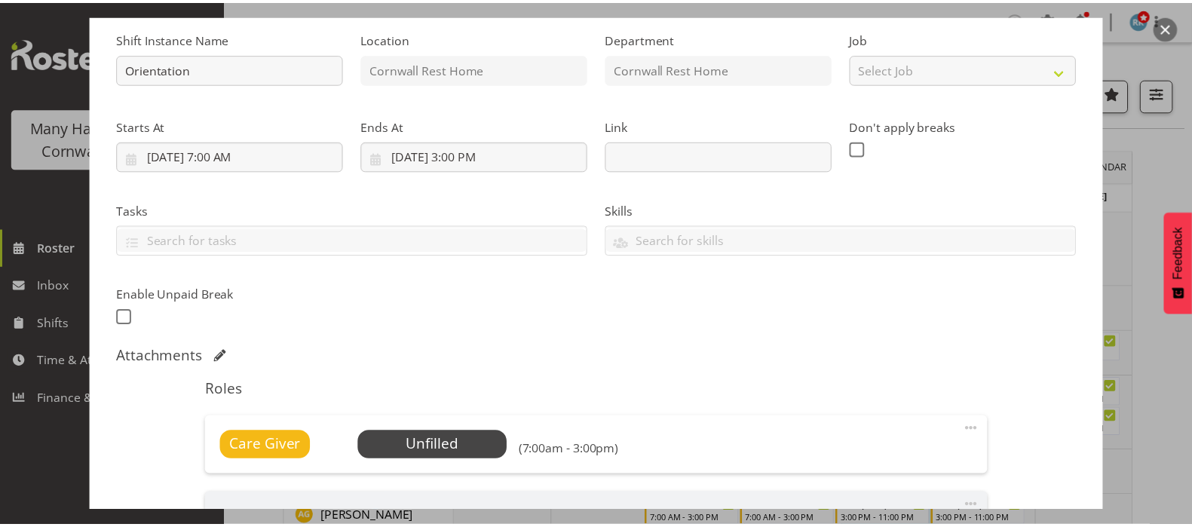
scroll to position [403, 0]
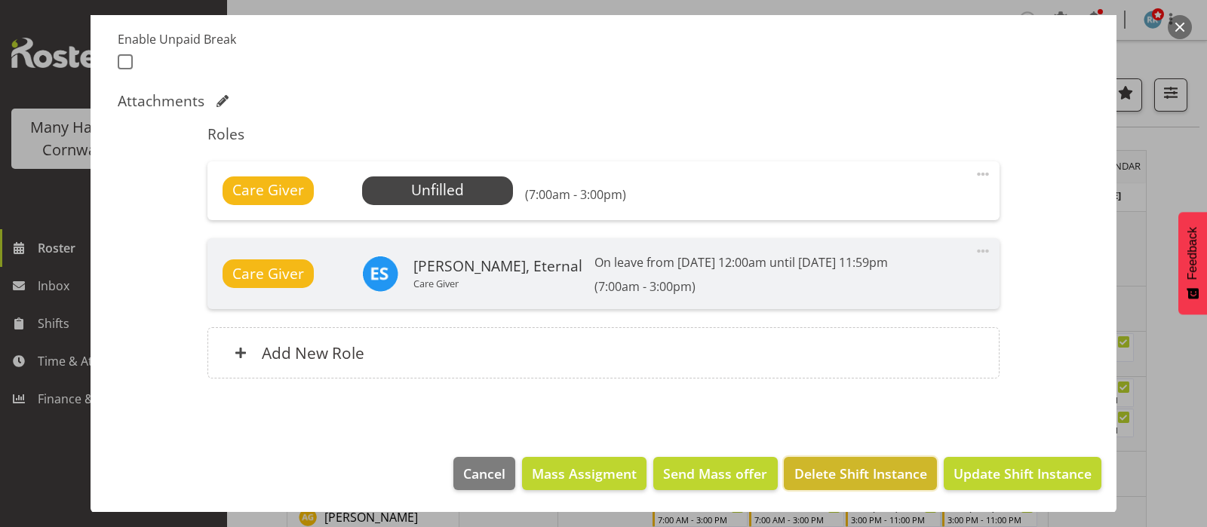
click at [822, 474] on span "Delete Shift Instance" at bounding box center [860, 474] width 133 height 20
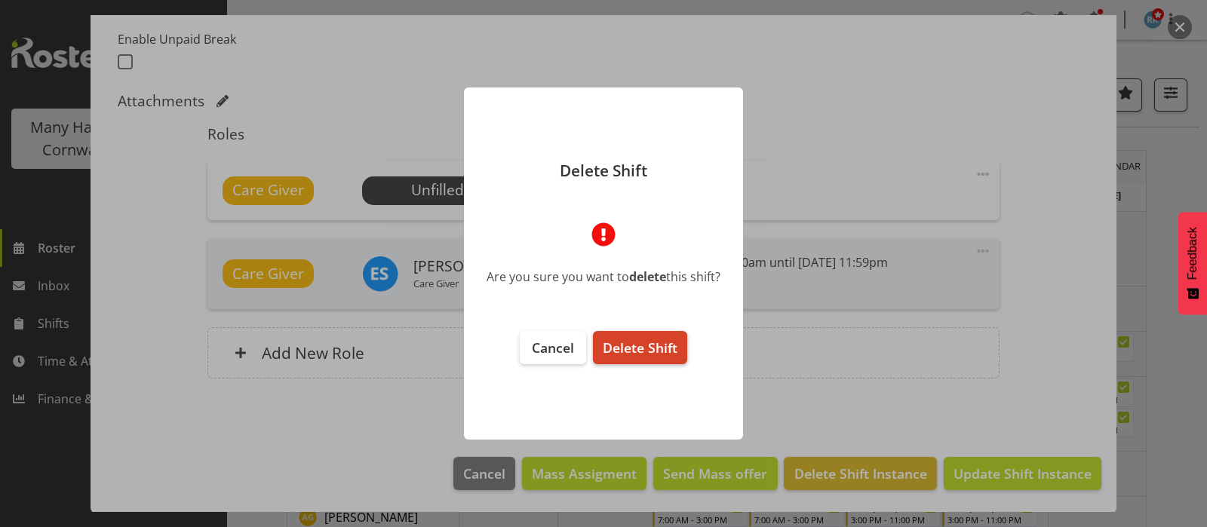
click at [638, 351] on span "Delete Shift" at bounding box center [640, 348] width 75 height 18
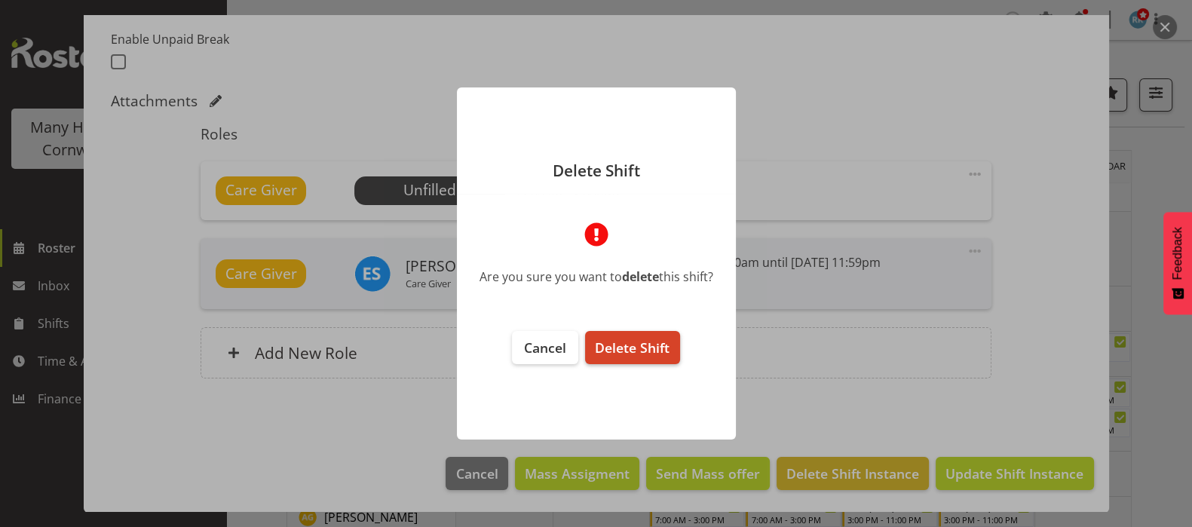
scroll to position [342, 0]
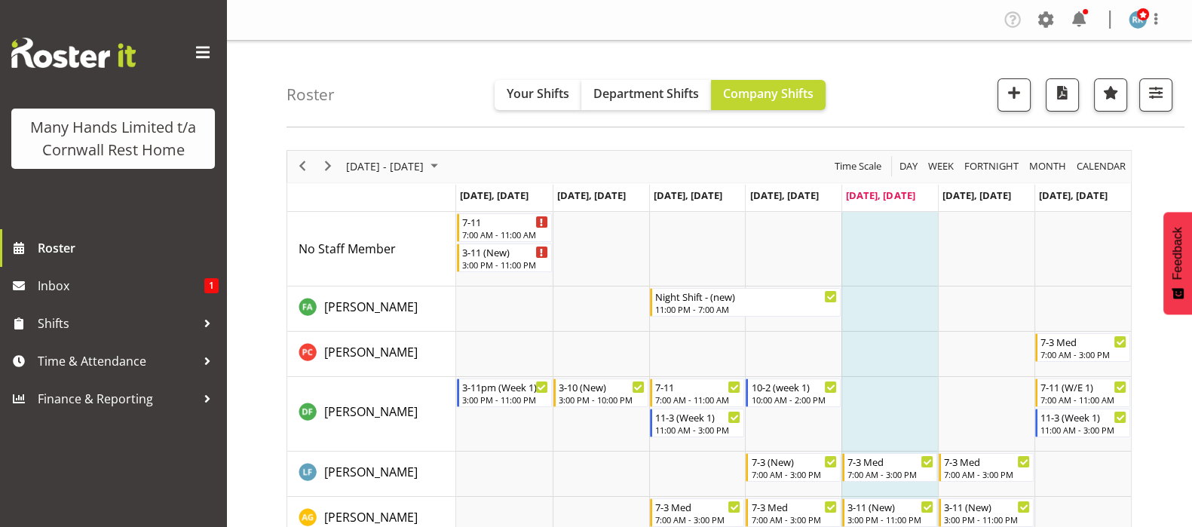
click at [339, 167] on div "next period" at bounding box center [328, 167] width 26 height 32
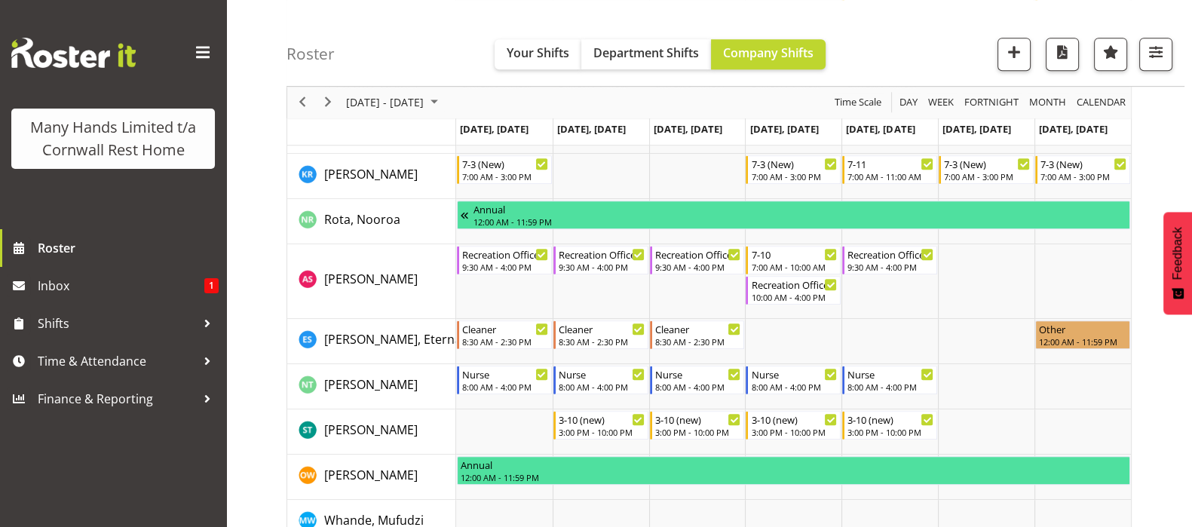
scroll to position [1062, 0]
